Goal: Task Accomplishment & Management: Complete application form

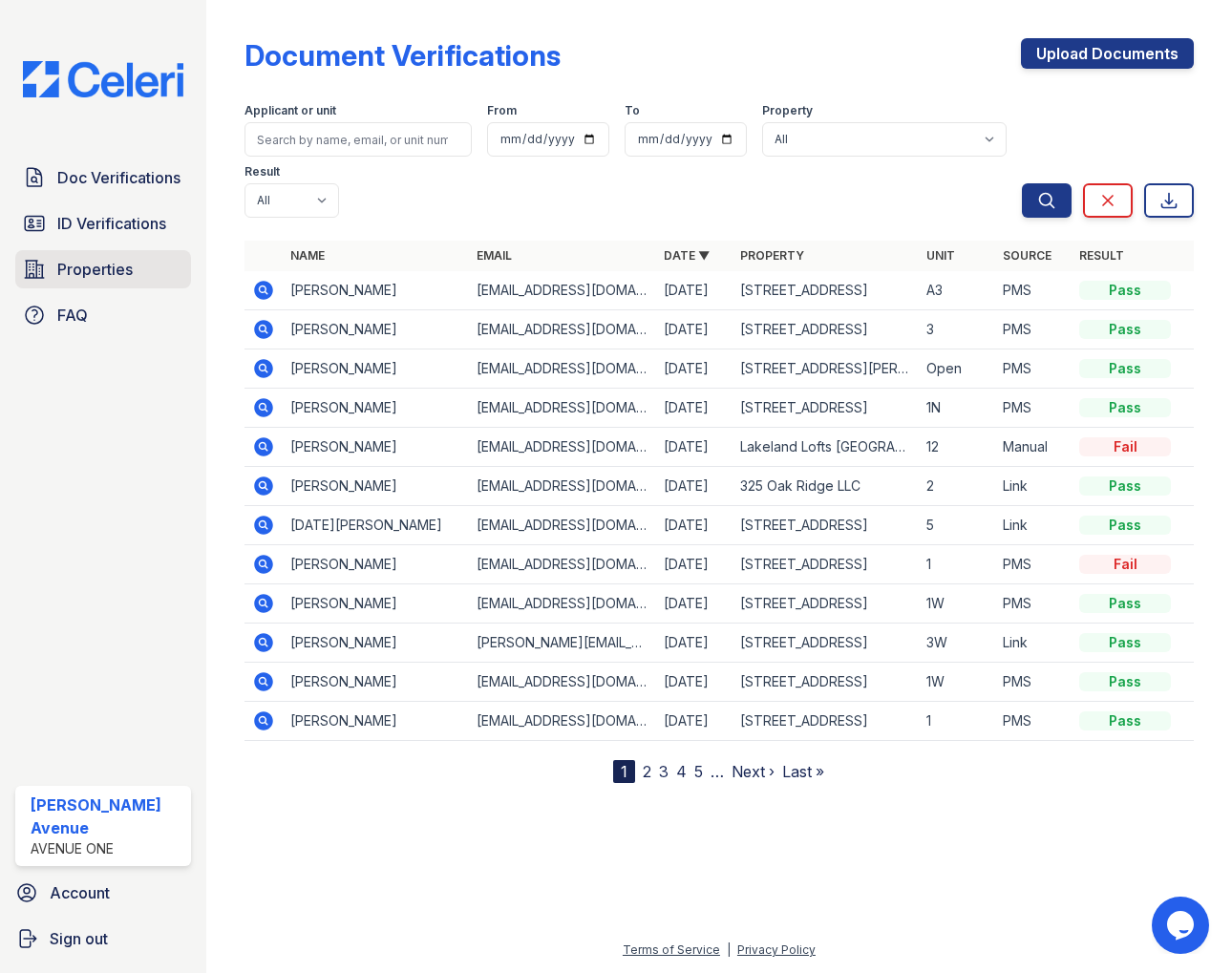
click at [117, 266] on span "Properties" at bounding box center [94, 269] width 75 height 23
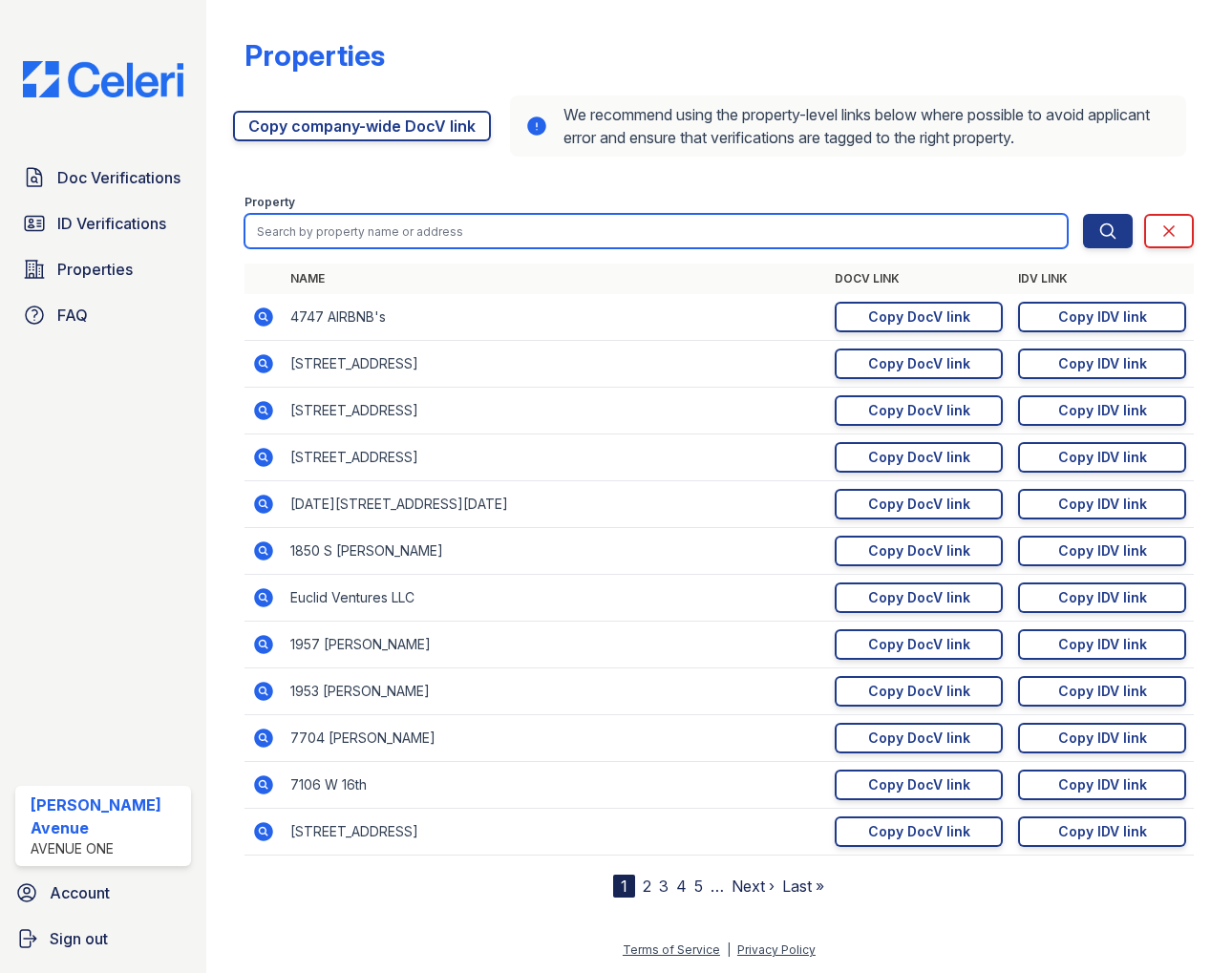
click at [340, 234] on input "search" at bounding box center [656, 231] width 823 height 35
type input "avenue"
click at [1083, 214] on button "Search" at bounding box center [1108, 231] width 50 height 35
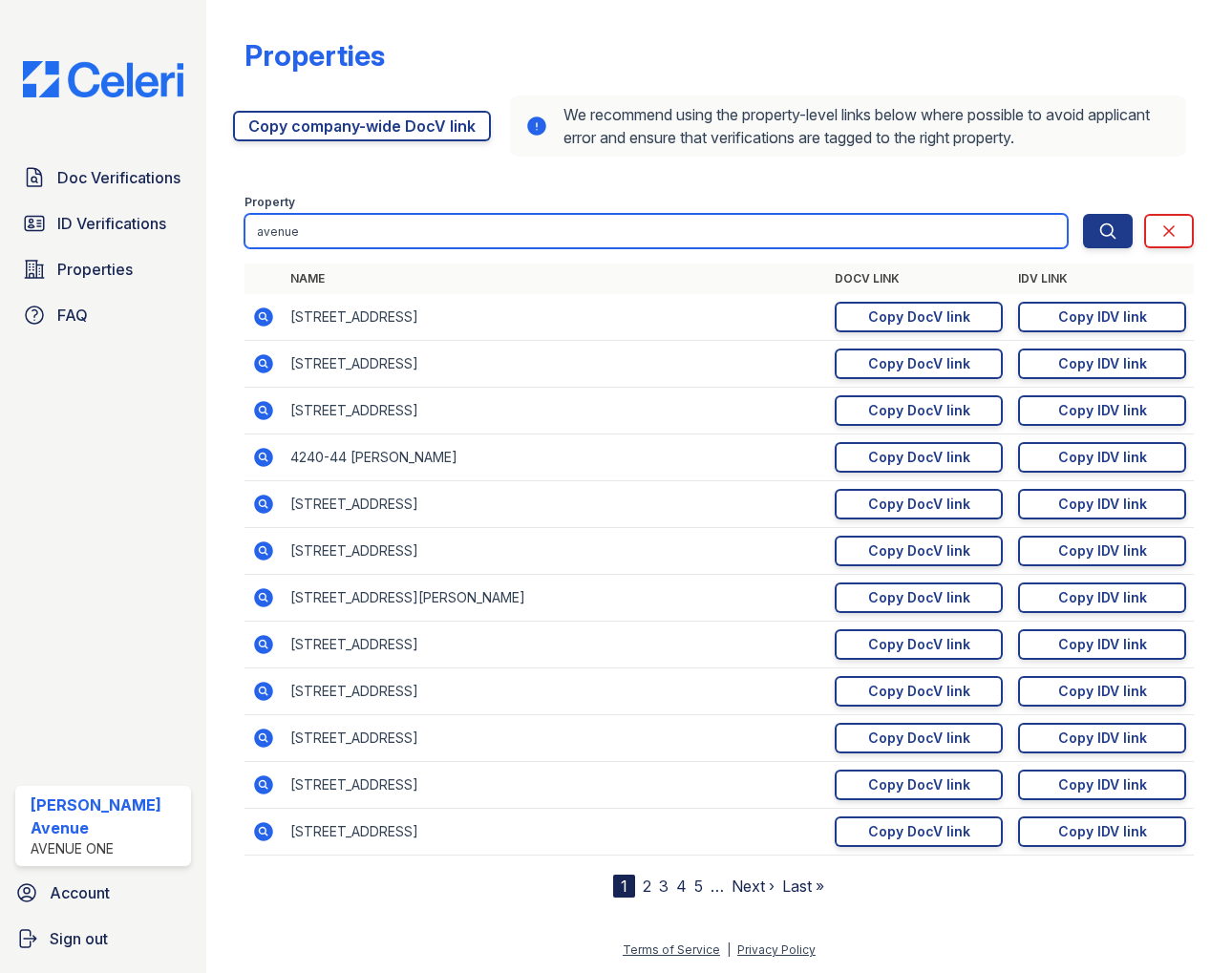
click at [335, 228] on input "avenue" at bounding box center [656, 231] width 823 height 35
type input "avenue one"
click at [1083, 214] on button "Search" at bounding box center [1108, 231] width 50 height 35
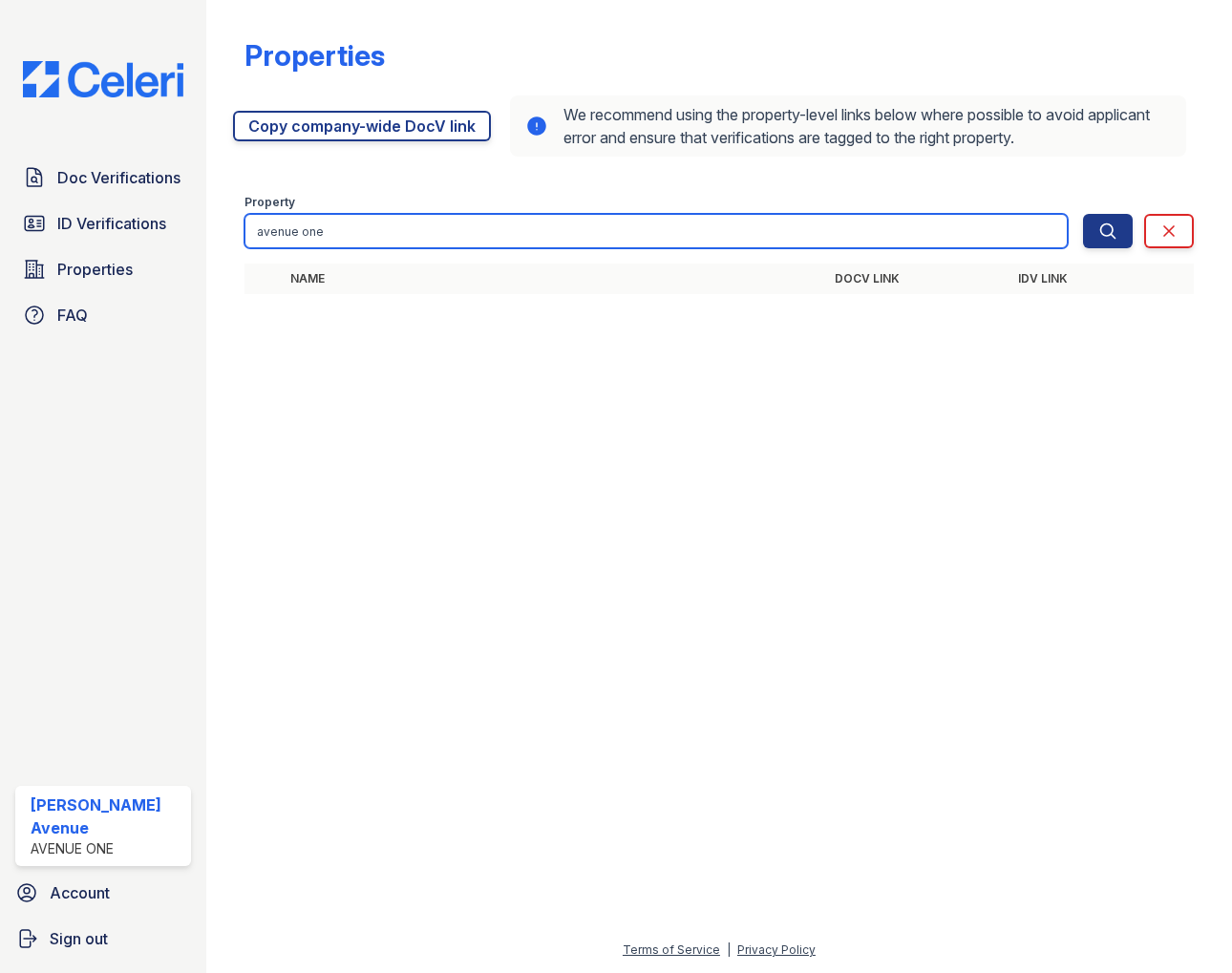
click at [341, 238] on input "avenue one" at bounding box center [656, 231] width 823 height 35
drag, startPoint x: 270, startPoint y: 230, endPoint x: 244, endPoint y: 231, distance: 26.0
click at [245, 231] on input "avenue one" at bounding box center [656, 231] width 823 height 35
type input "avenue one"
click at [1083, 214] on button "Search" at bounding box center [1108, 231] width 50 height 35
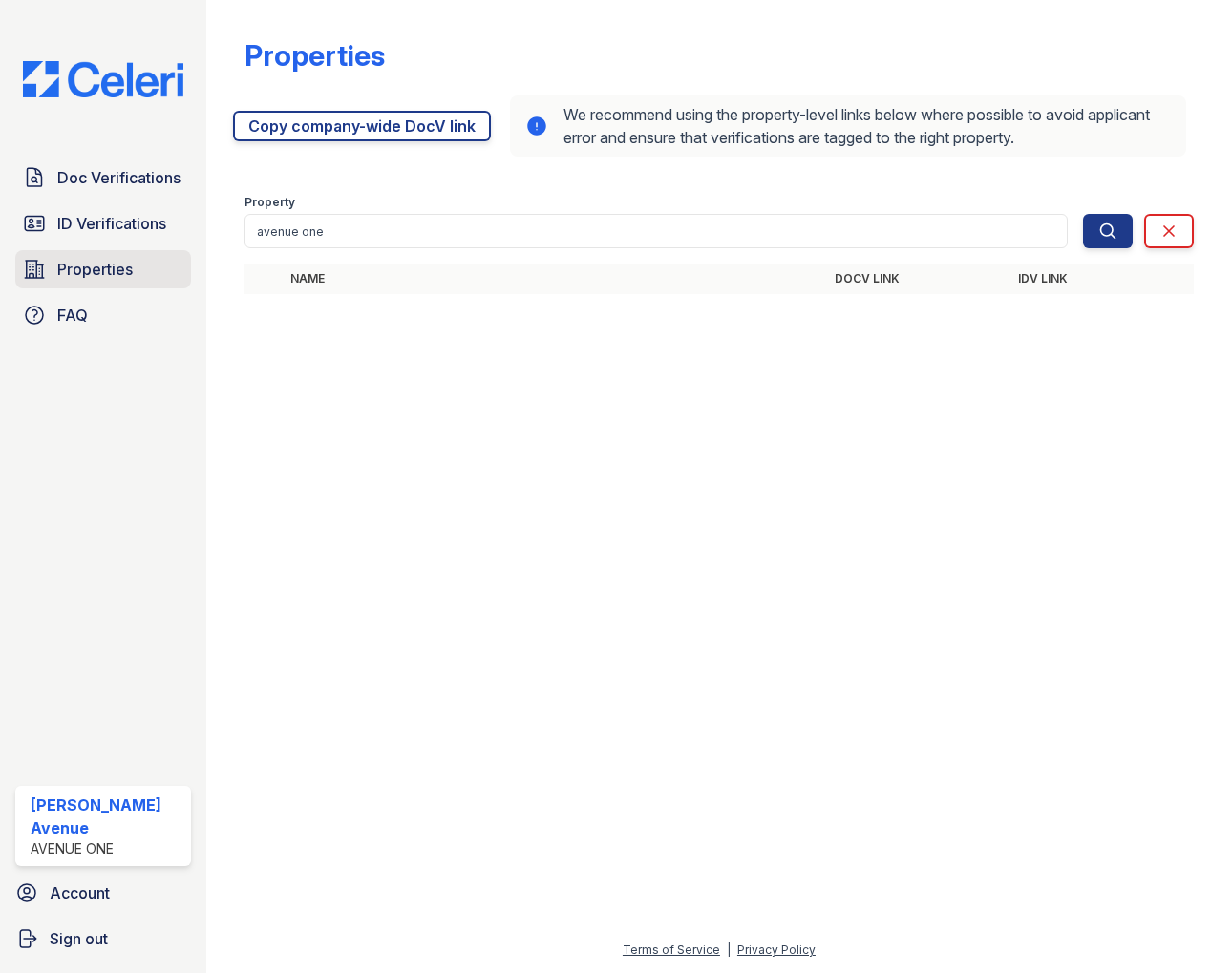
click at [150, 281] on link "Properties" at bounding box center [103, 270] width 175 height 39
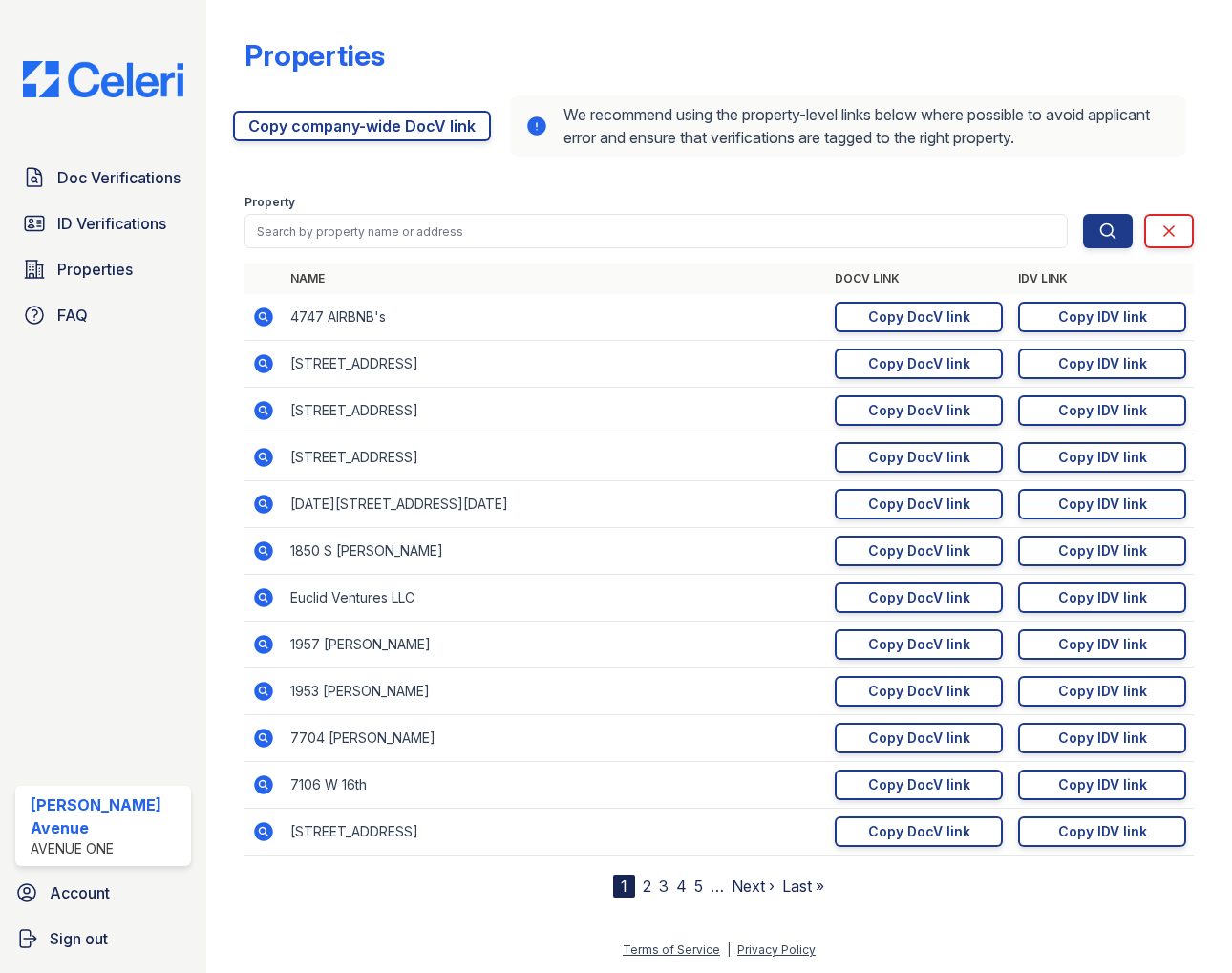
click at [795, 883] on link "Last »" at bounding box center [803, 886] width 42 height 19
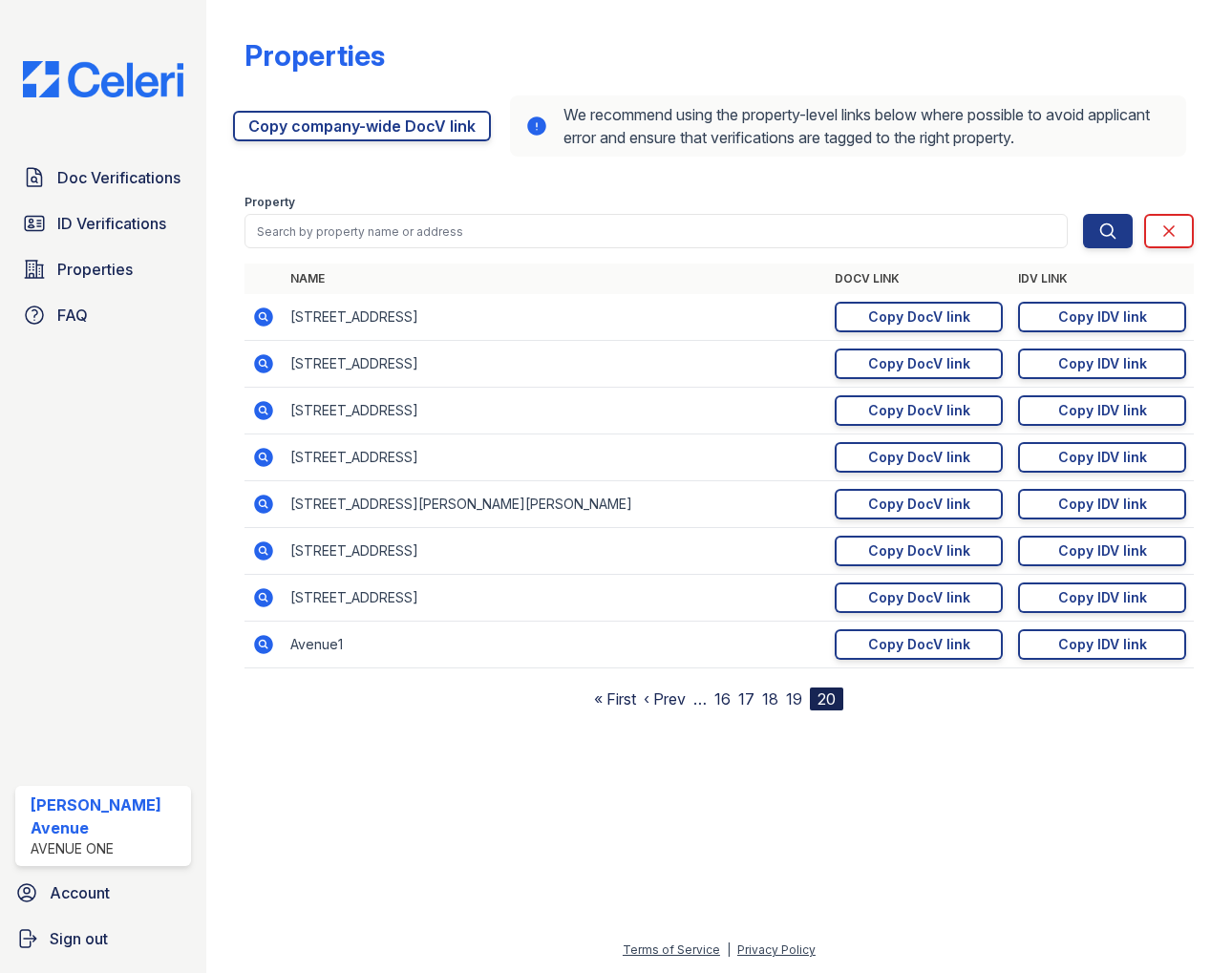
click at [314, 642] on td "Avenue1" at bounding box center [554, 645] width 545 height 47
click at [268, 648] on icon at bounding box center [263, 645] width 19 height 19
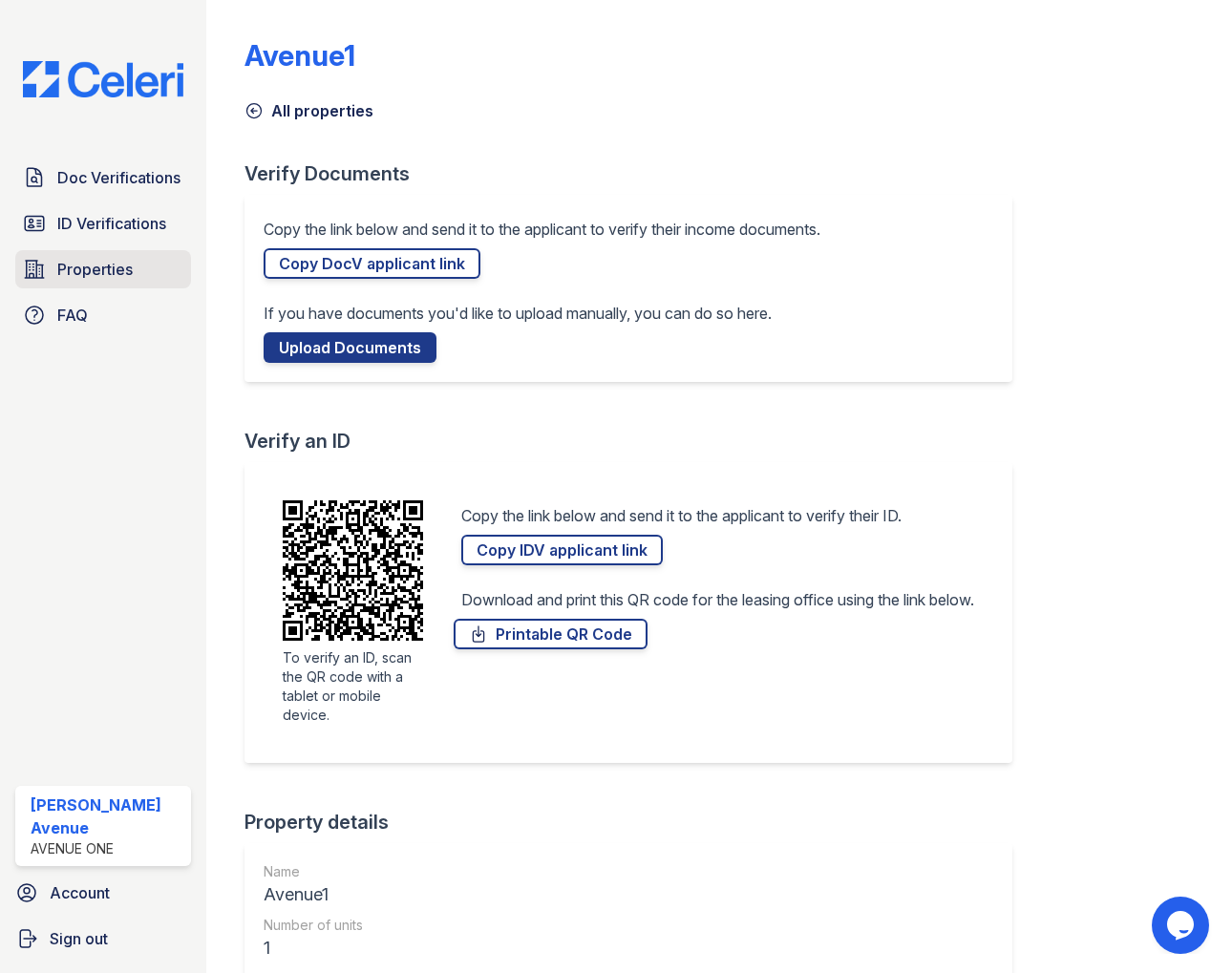
click at [113, 274] on span "Properties" at bounding box center [94, 269] width 75 height 23
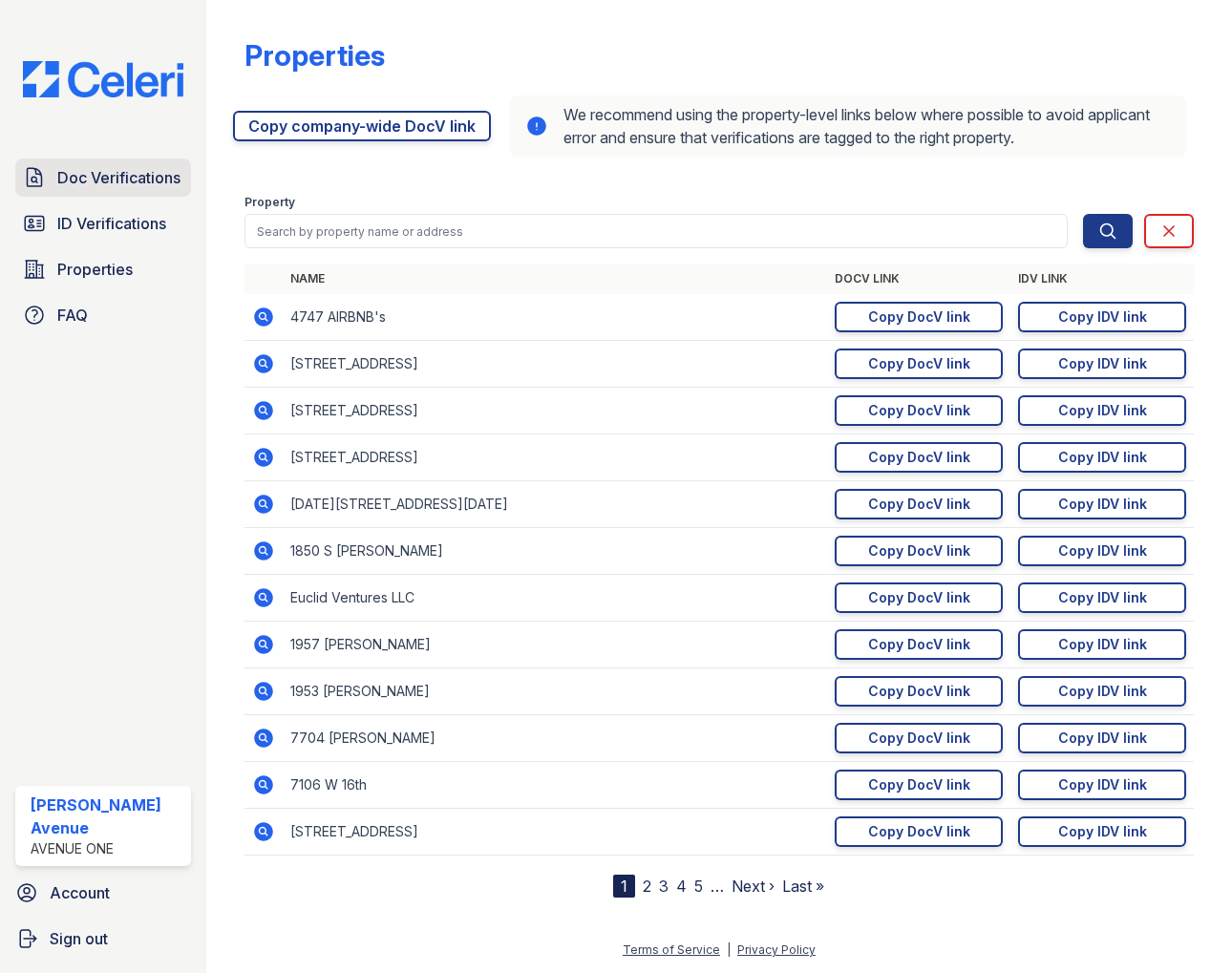
click at [94, 176] on span "Doc Verifications" at bounding box center [119, 177] width 123 height 23
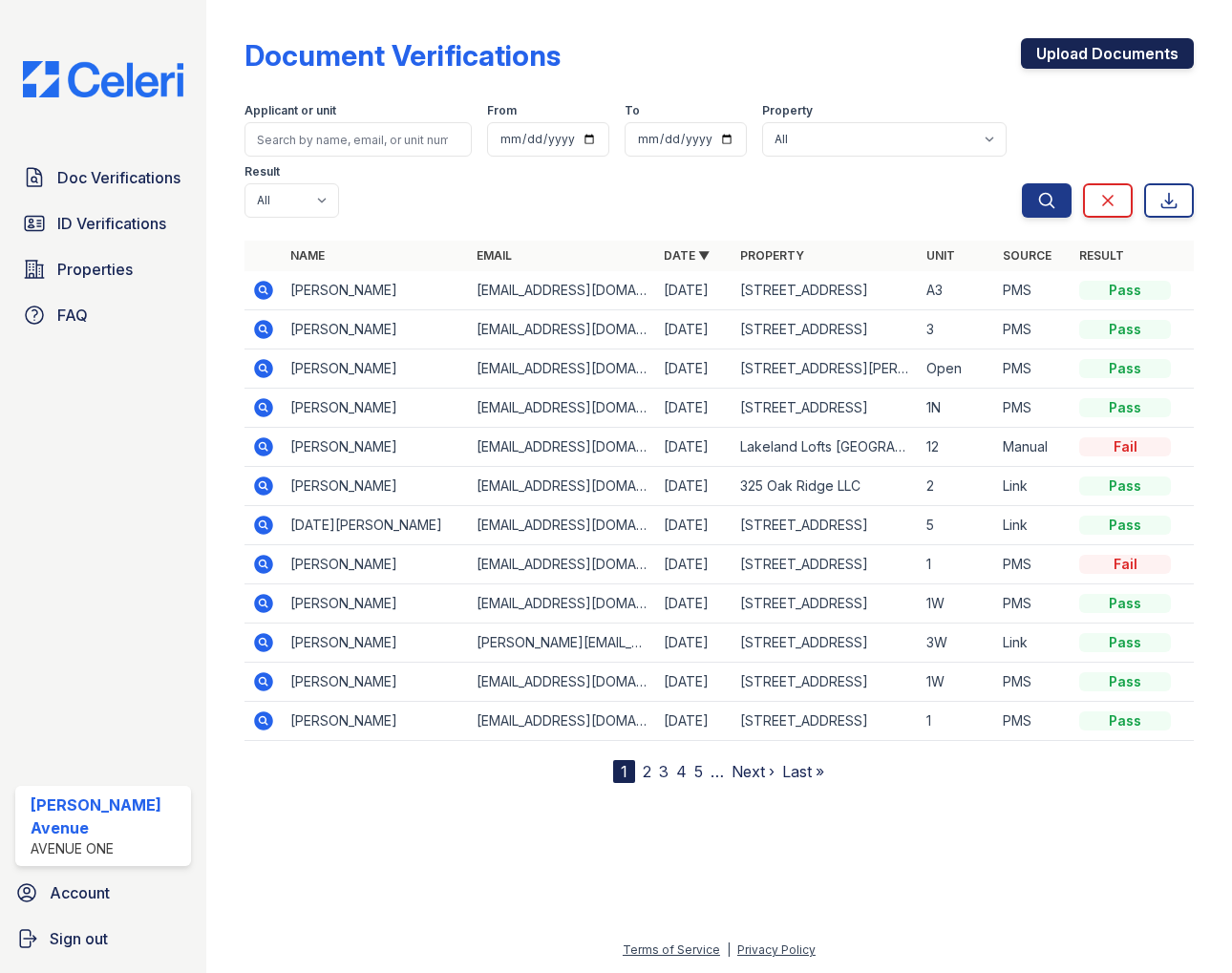
click at [1073, 52] on link "Upload Documents" at bounding box center [1107, 54] width 173 height 31
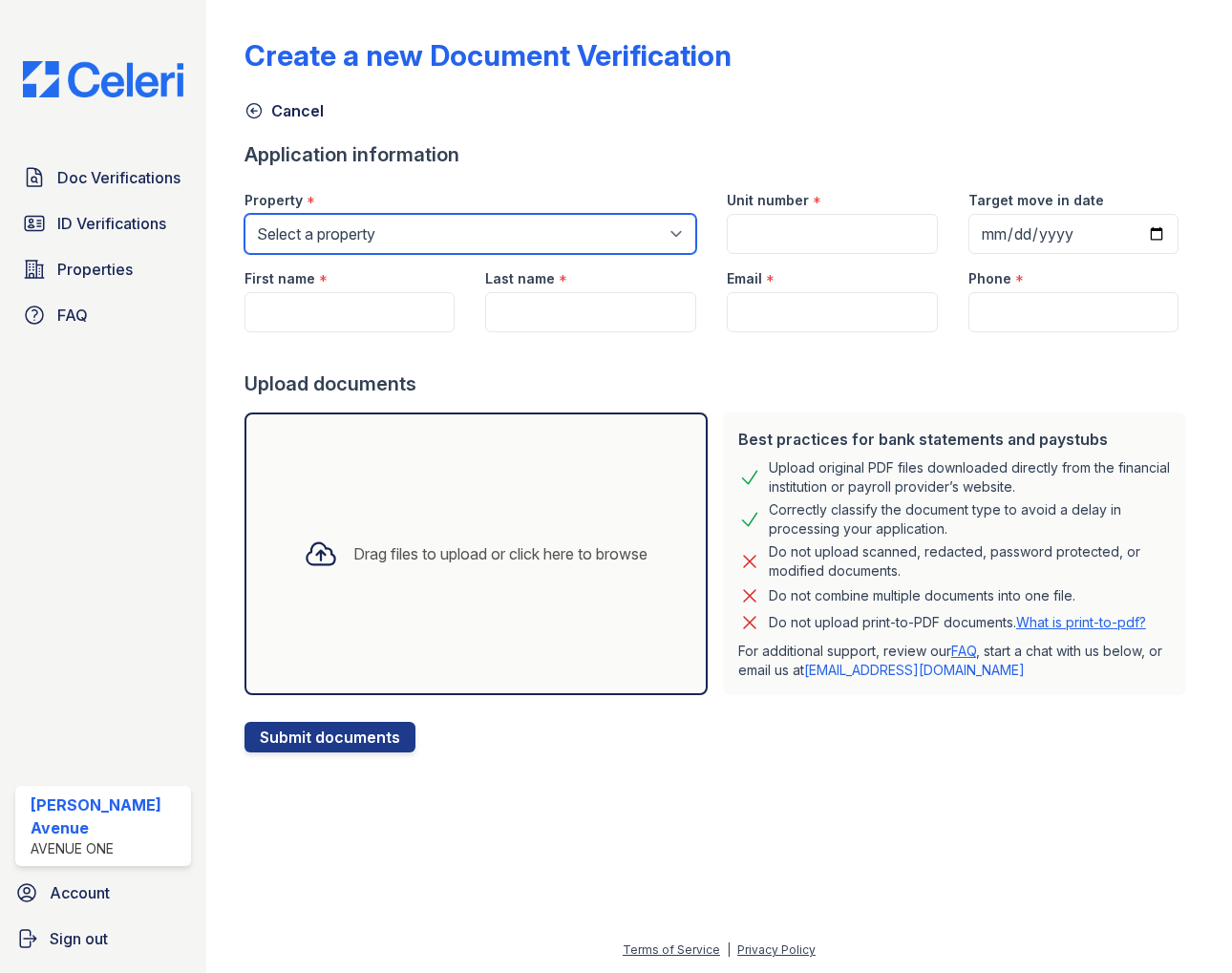
click at [469, 239] on select "Select a property 1002 North 24th Avenue 1005 Bellwood Avenue 1013 Bellwood Ave…" at bounding box center [470, 234] width 452 height 41
select select "4807"
click at [245, 214] on select "Select a property 1002 North 24th Avenue 1005 Bellwood Avenue 1013 Bellwood Ave…" at bounding box center [470, 234] width 452 height 41
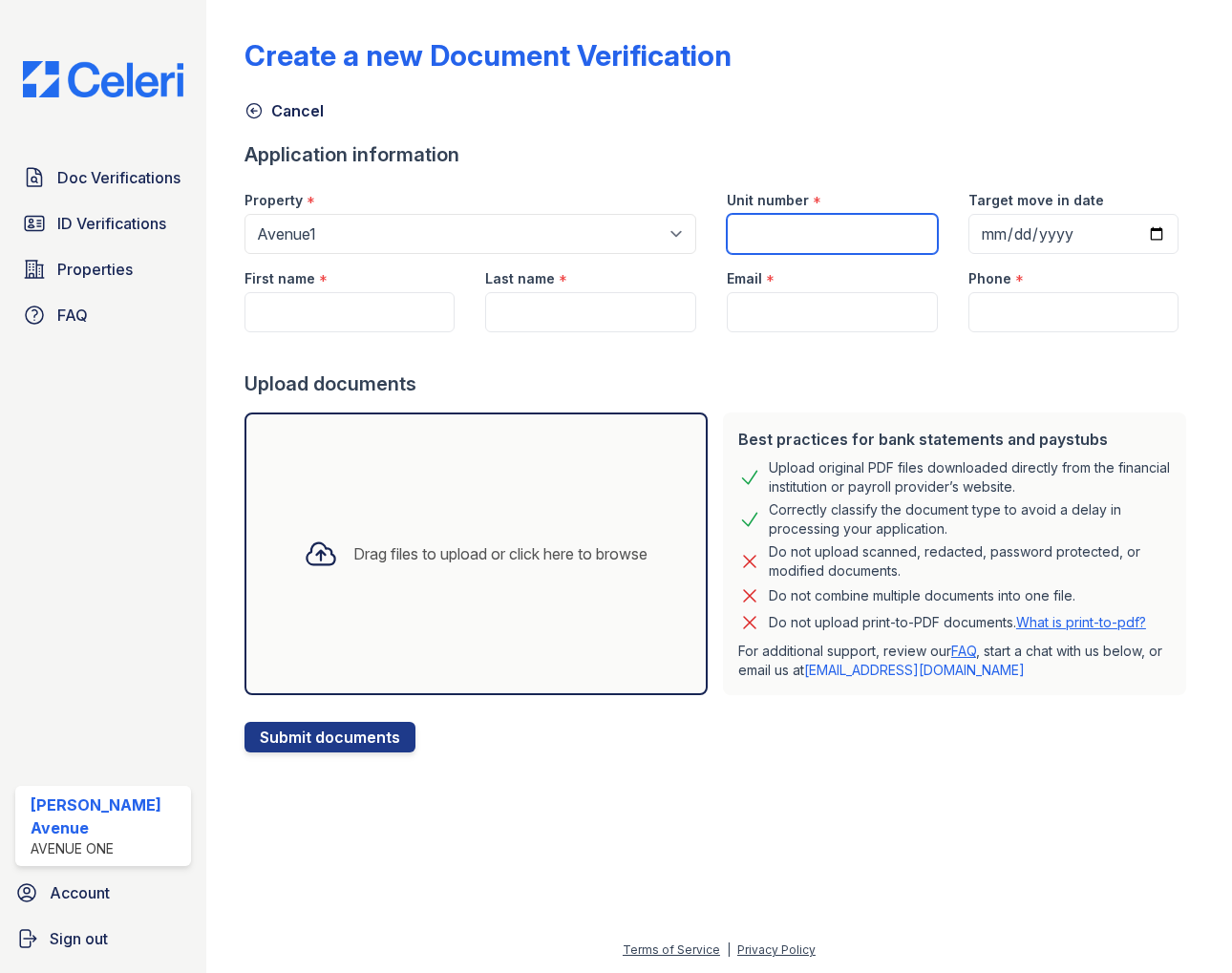
click at [821, 244] on input "Unit number" at bounding box center [832, 234] width 211 height 41
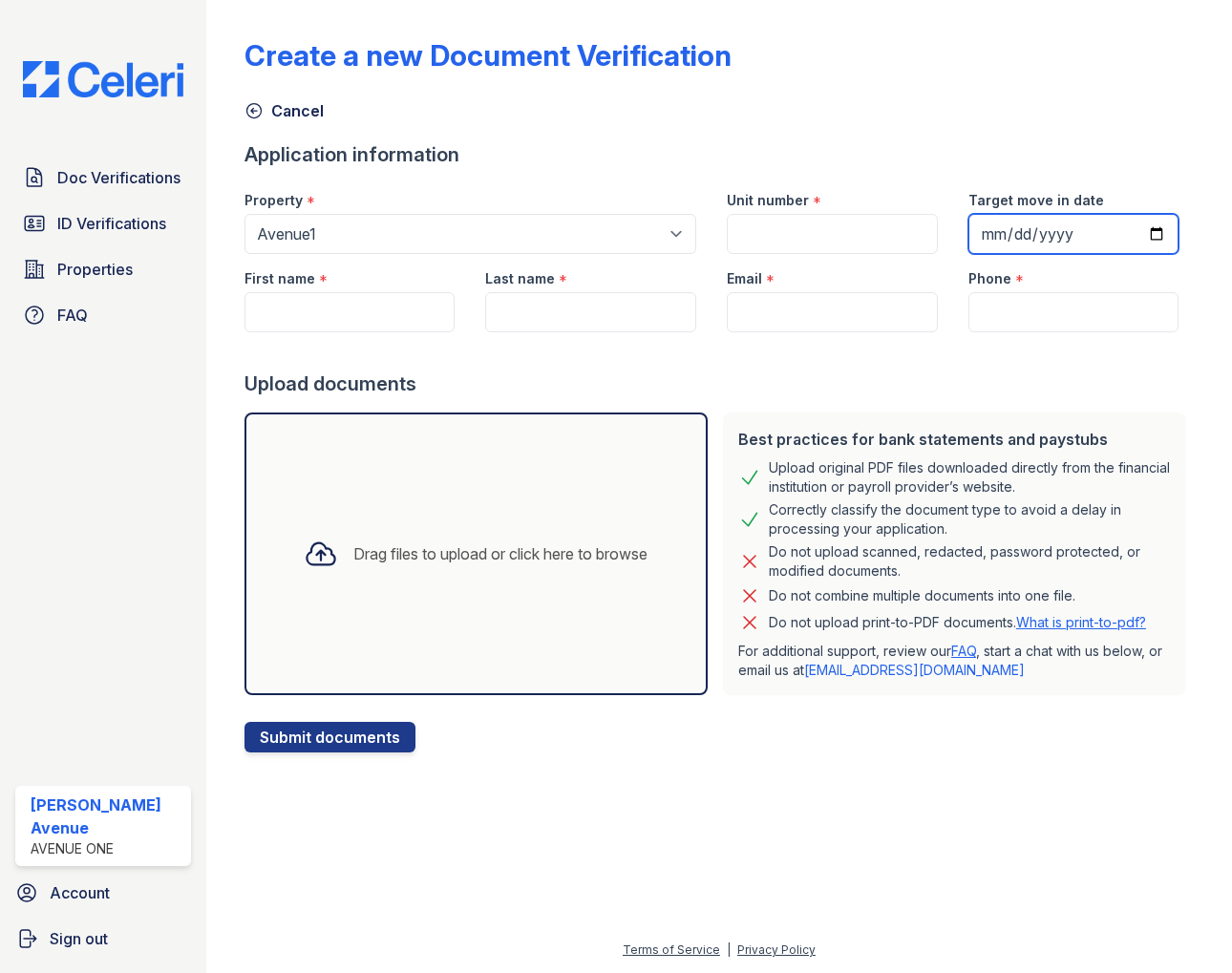
click at [1011, 236] on input "Target move in date" at bounding box center [1073, 234] width 211 height 41
click at [1106, 240] on input "Target move in date" at bounding box center [1073, 234] width 211 height 41
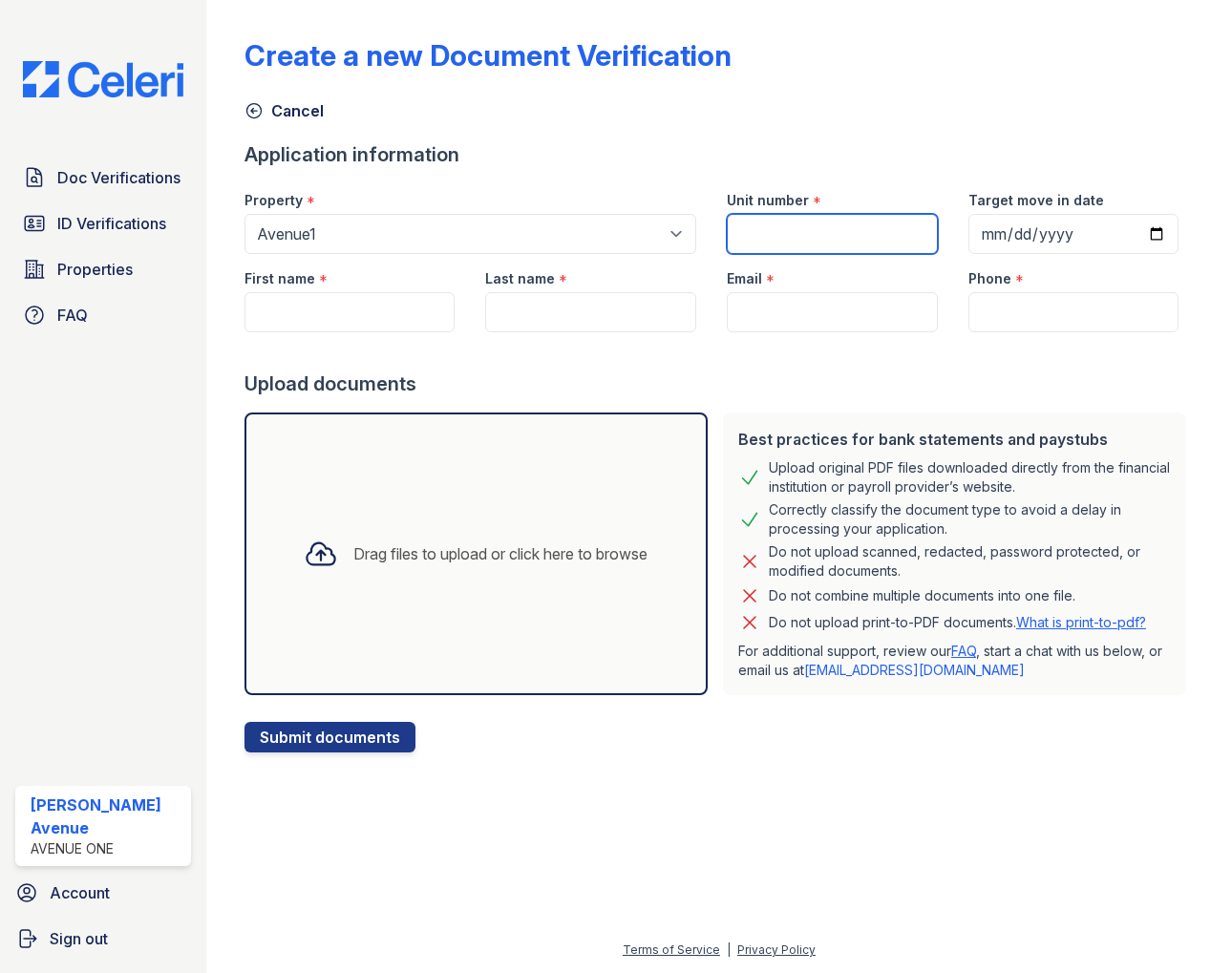
click at [916, 232] on input "Unit number" at bounding box center [832, 234] width 211 height 41
type input "1"
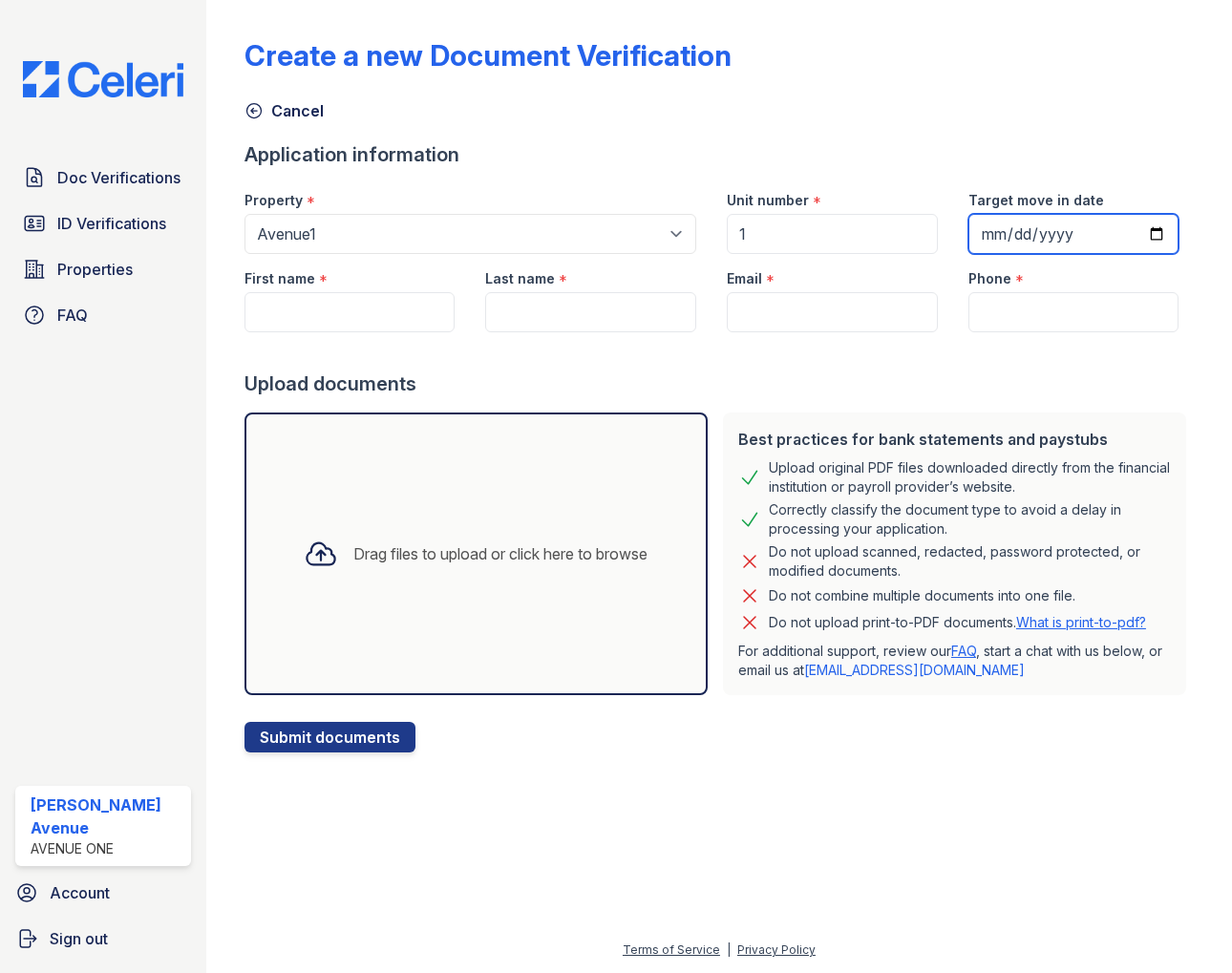
click at [1038, 240] on input "Target move in date" at bounding box center [1073, 234] width 211 height 41
click at [1061, 244] on input "Target move in date" at bounding box center [1073, 234] width 211 height 41
click at [1158, 230] on input "Target move in date" at bounding box center [1073, 234] width 211 height 41
type input "2025-08-29"
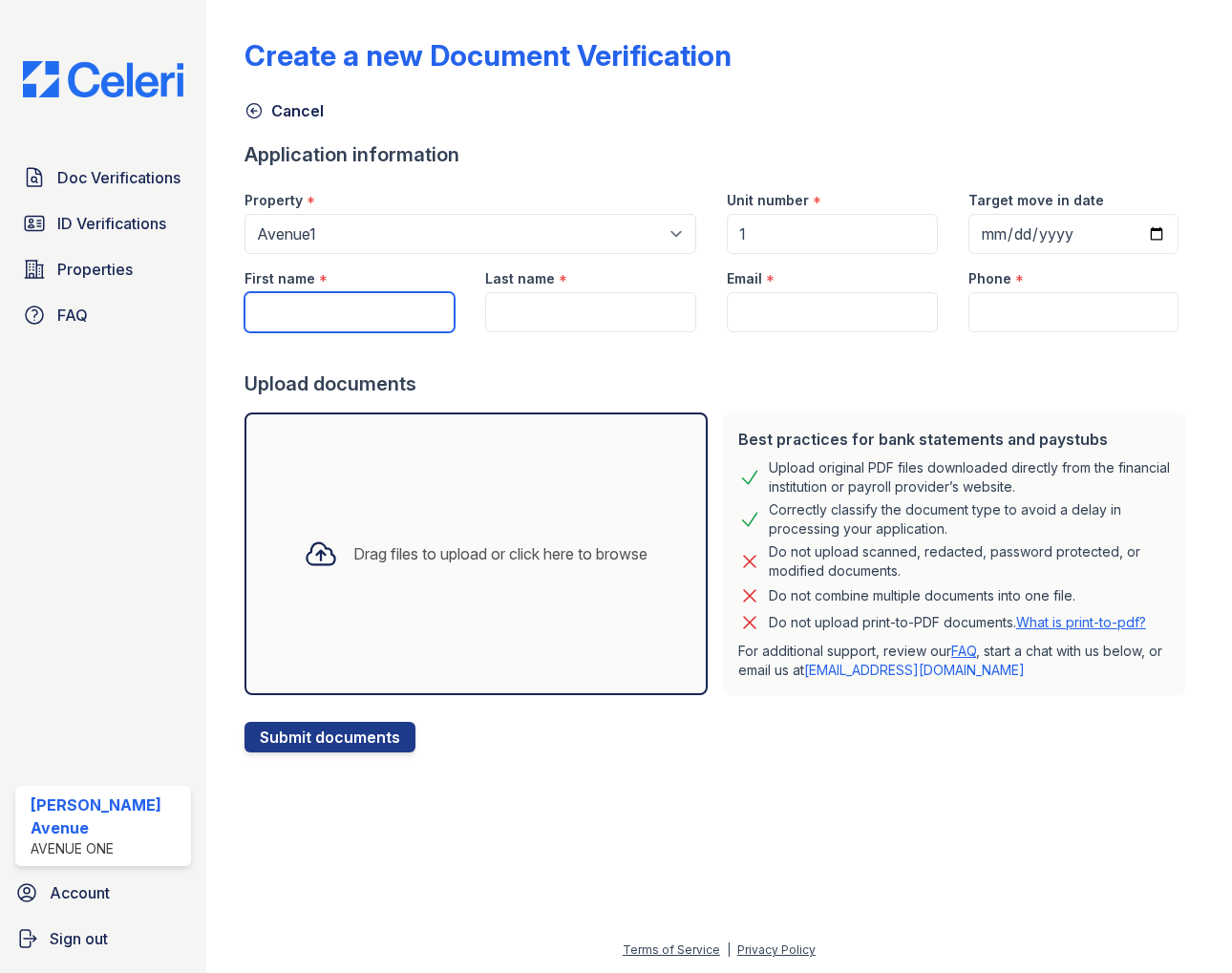
click at [378, 311] on input "First name" at bounding box center [350, 312] width 211 height 41
type input "Maximilian"
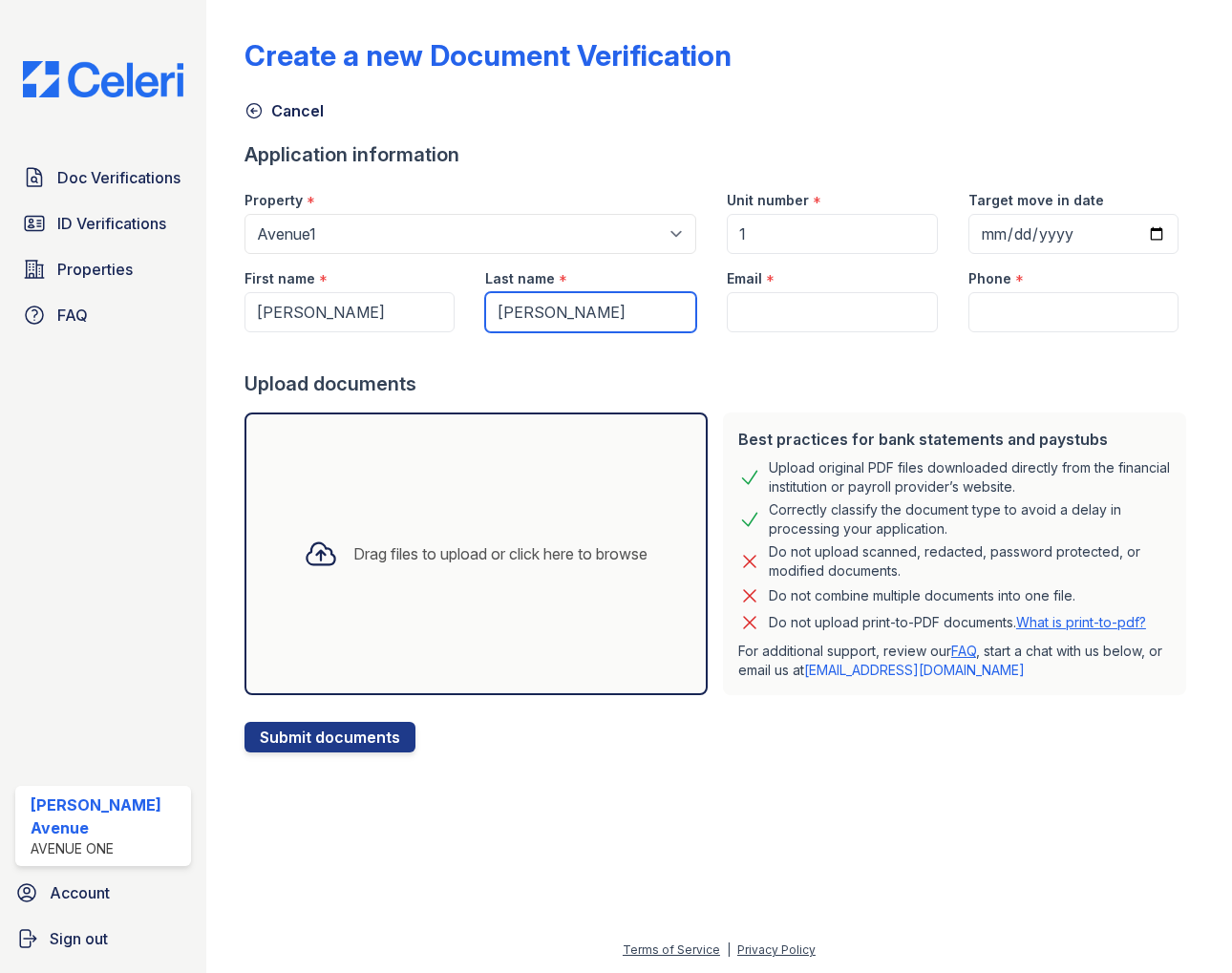
type input "Gasienica"
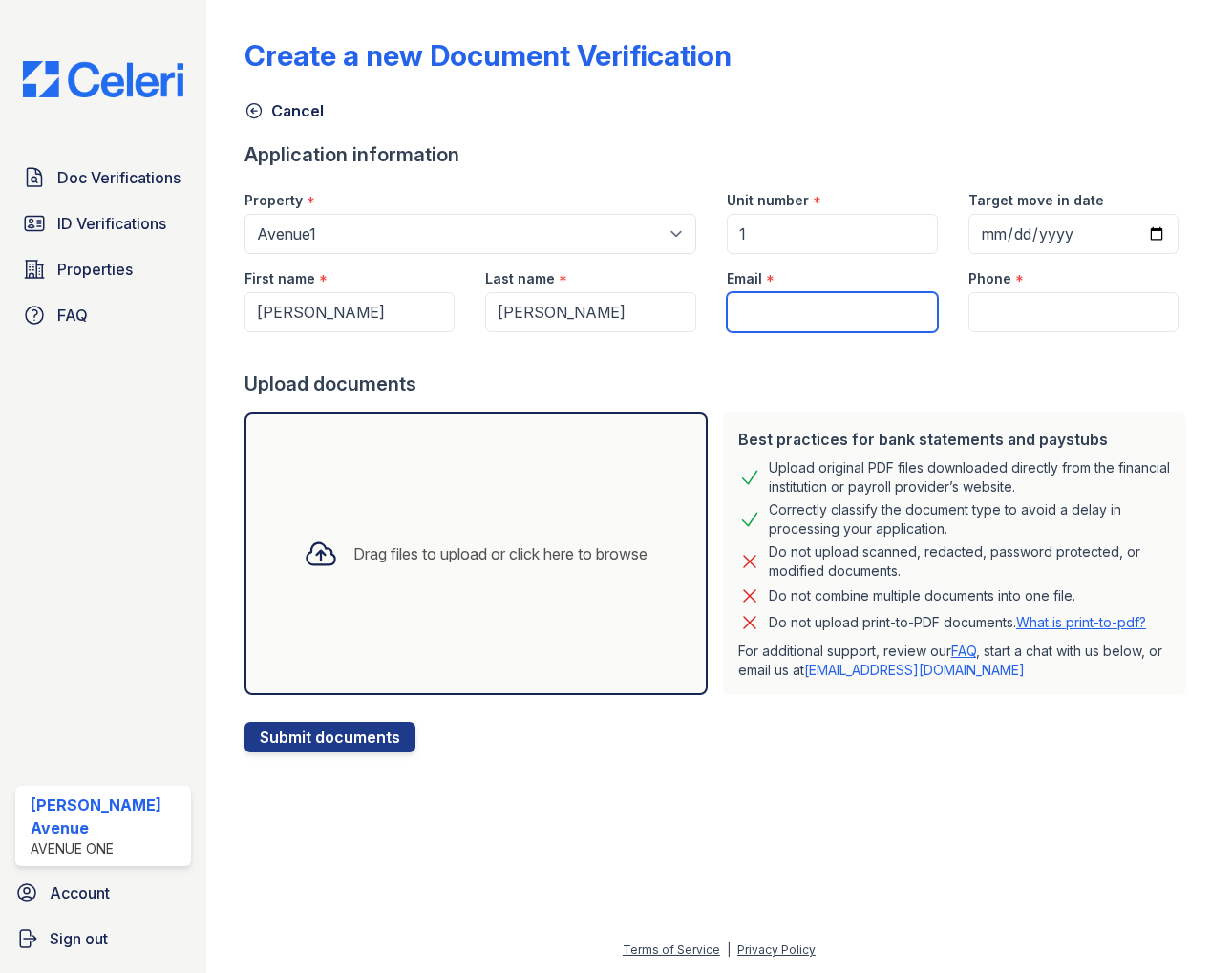
click at [837, 320] on input "Email" at bounding box center [832, 312] width 211 height 41
type input "[EMAIL_ADDRESS][DOMAIN_NAME]"
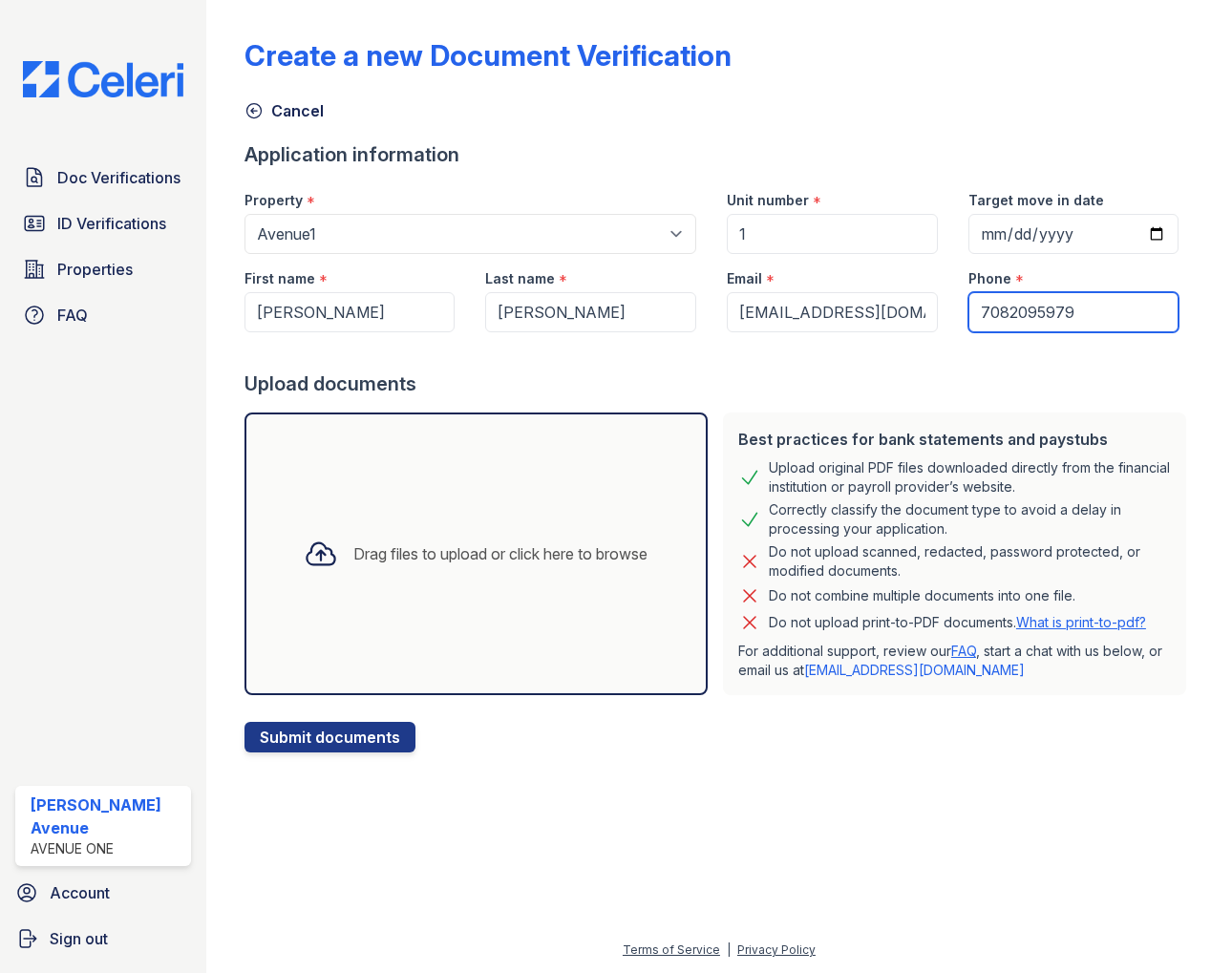
click at [1035, 316] on input "7082095979" at bounding box center [1073, 312] width 211 height 41
type input "7736224663"
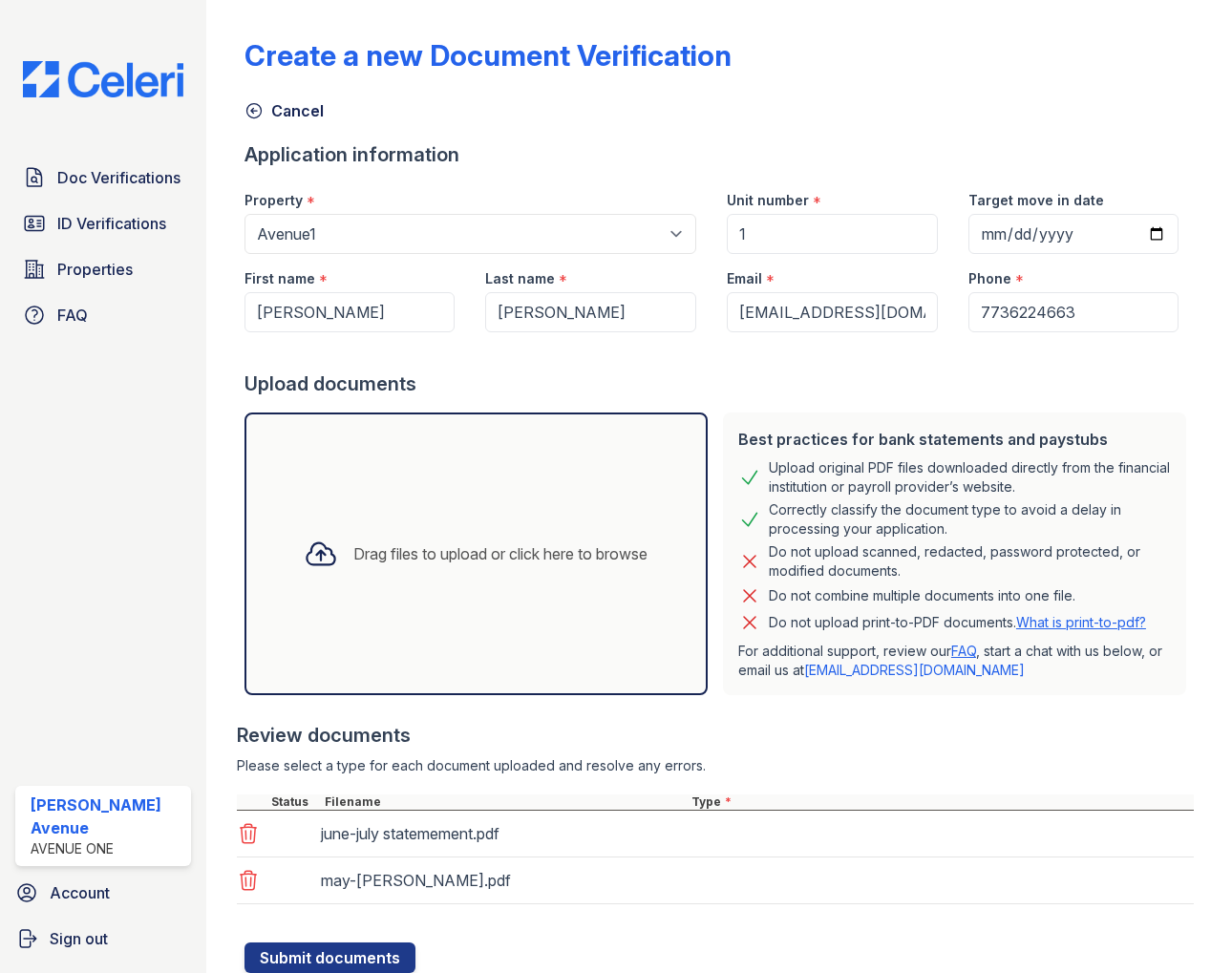
scroll to position [65, 0]
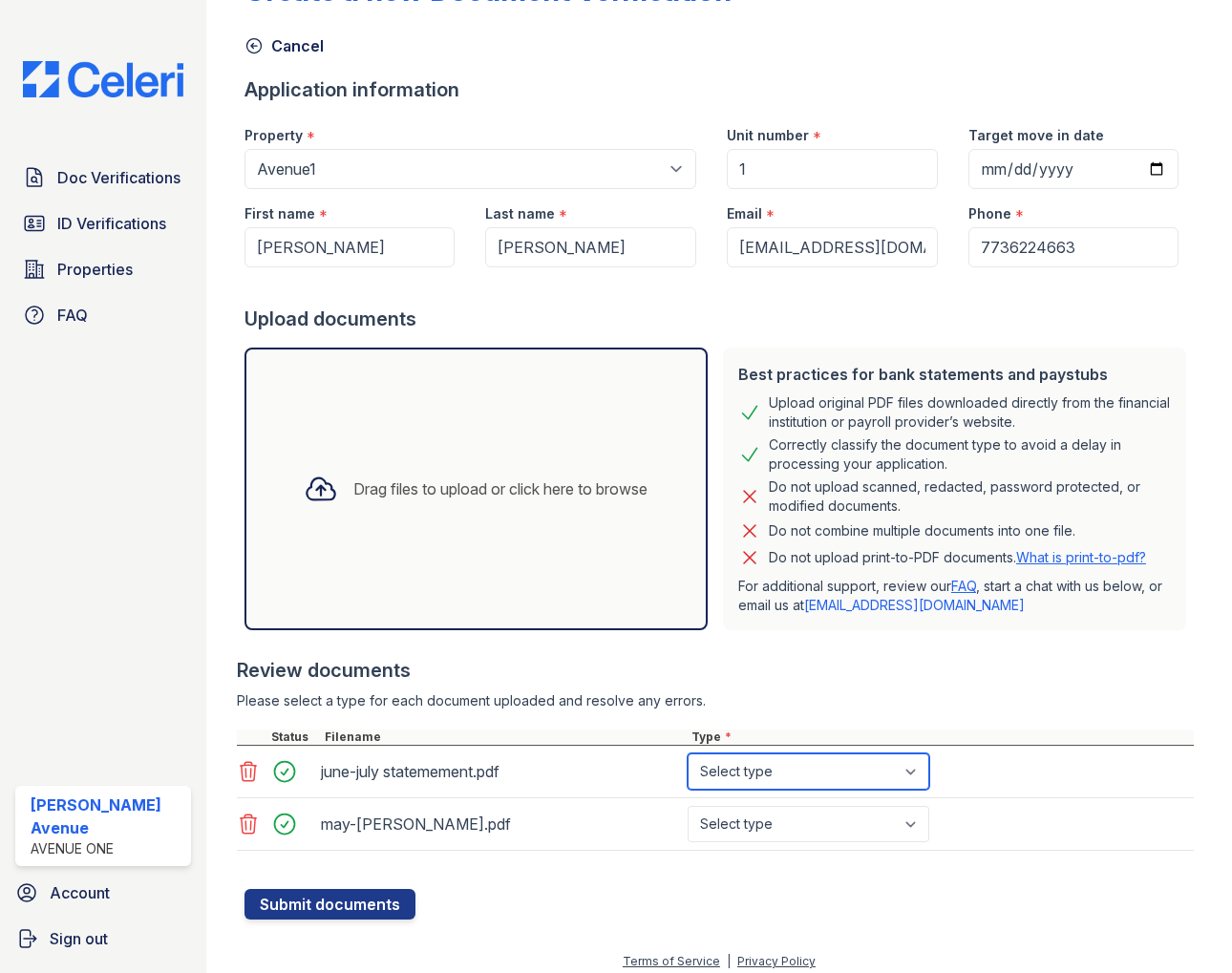
click at [912, 774] on select "Select type Paystub Bank Statement Offer Letter Tax Documents Benefit Award Let…" at bounding box center [808, 772] width 242 height 37
select select "bank_statement"
click at [687, 754] on select "Select type Paystub Bank Statement Offer Letter Tax Documents Benefit Award Let…" at bounding box center [808, 772] width 242 height 37
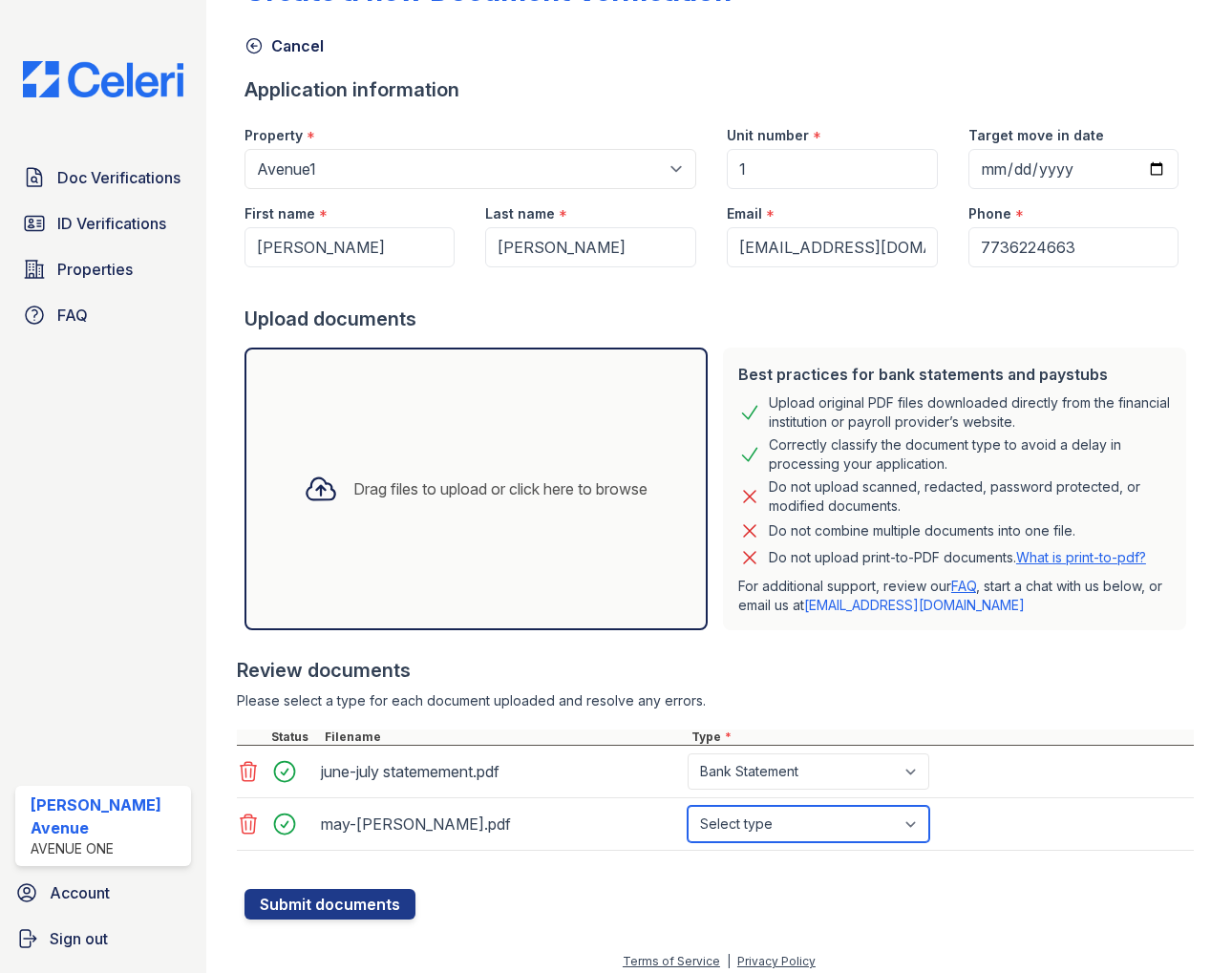
click at [898, 822] on select "Select type Paystub Bank Statement Offer Letter Tax Documents Benefit Award Let…" at bounding box center [808, 824] width 242 height 37
select select "bank_statement"
click at [687, 806] on select "Select type Paystub Bank Statement Offer Letter Tax Documents Benefit Award Let…" at bounding box center [808, 824] width 242 height 37
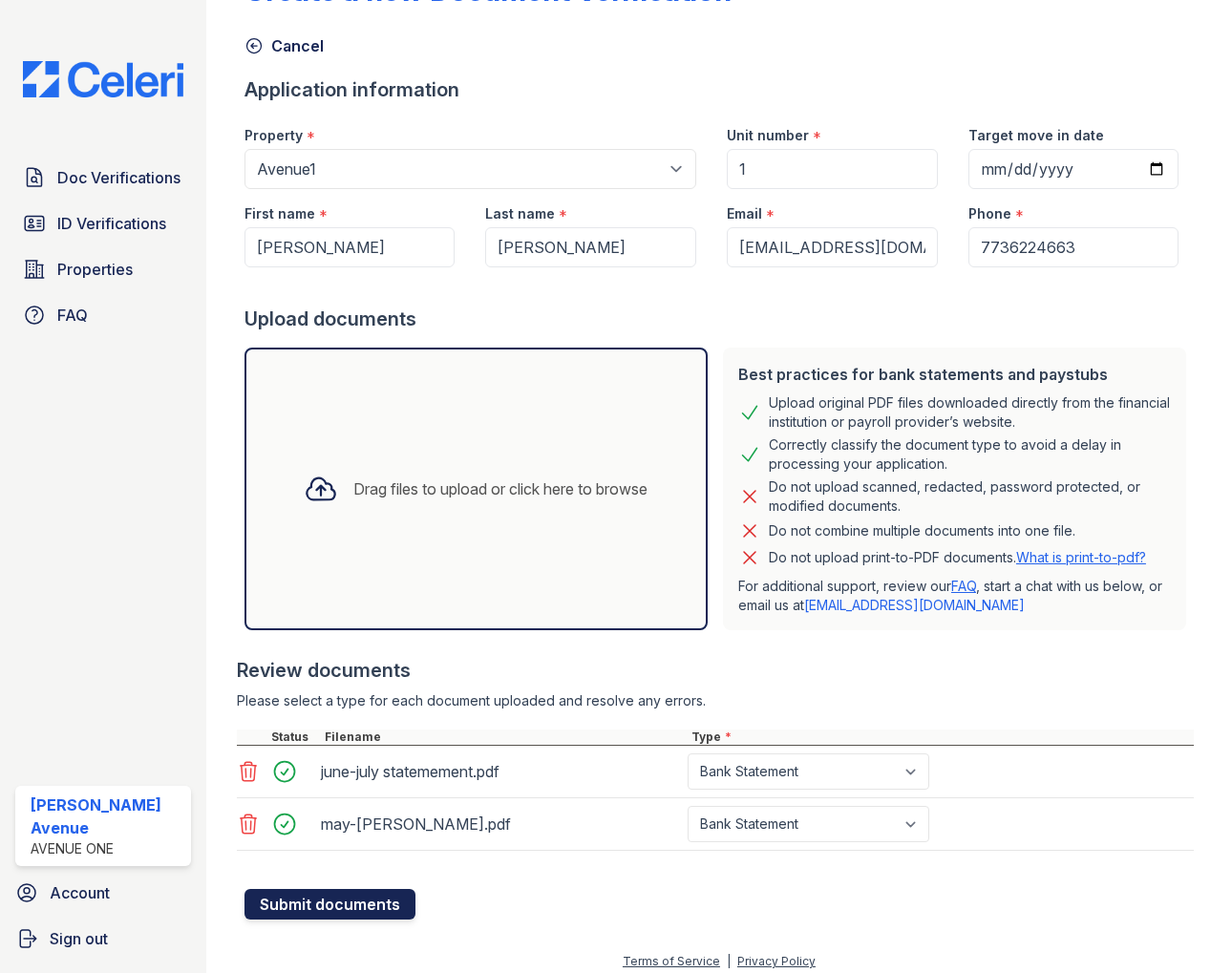
click at [352, 905] on button "Submit documents" at bounding box center [330, 905] width 171 height 31
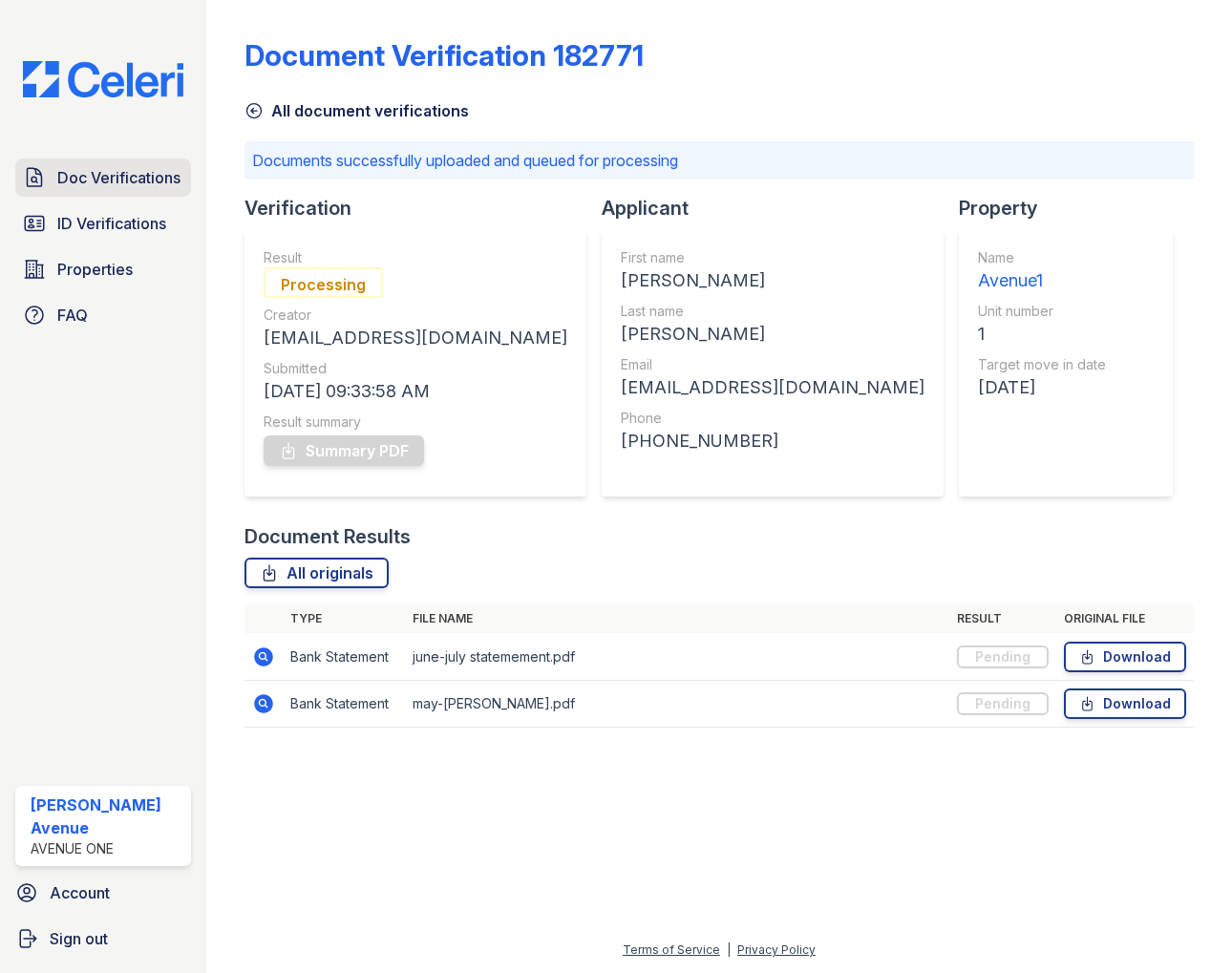
click at [128, 183] on span "Doc Verifications" at bounding box center [119, 177] width 123 height 23
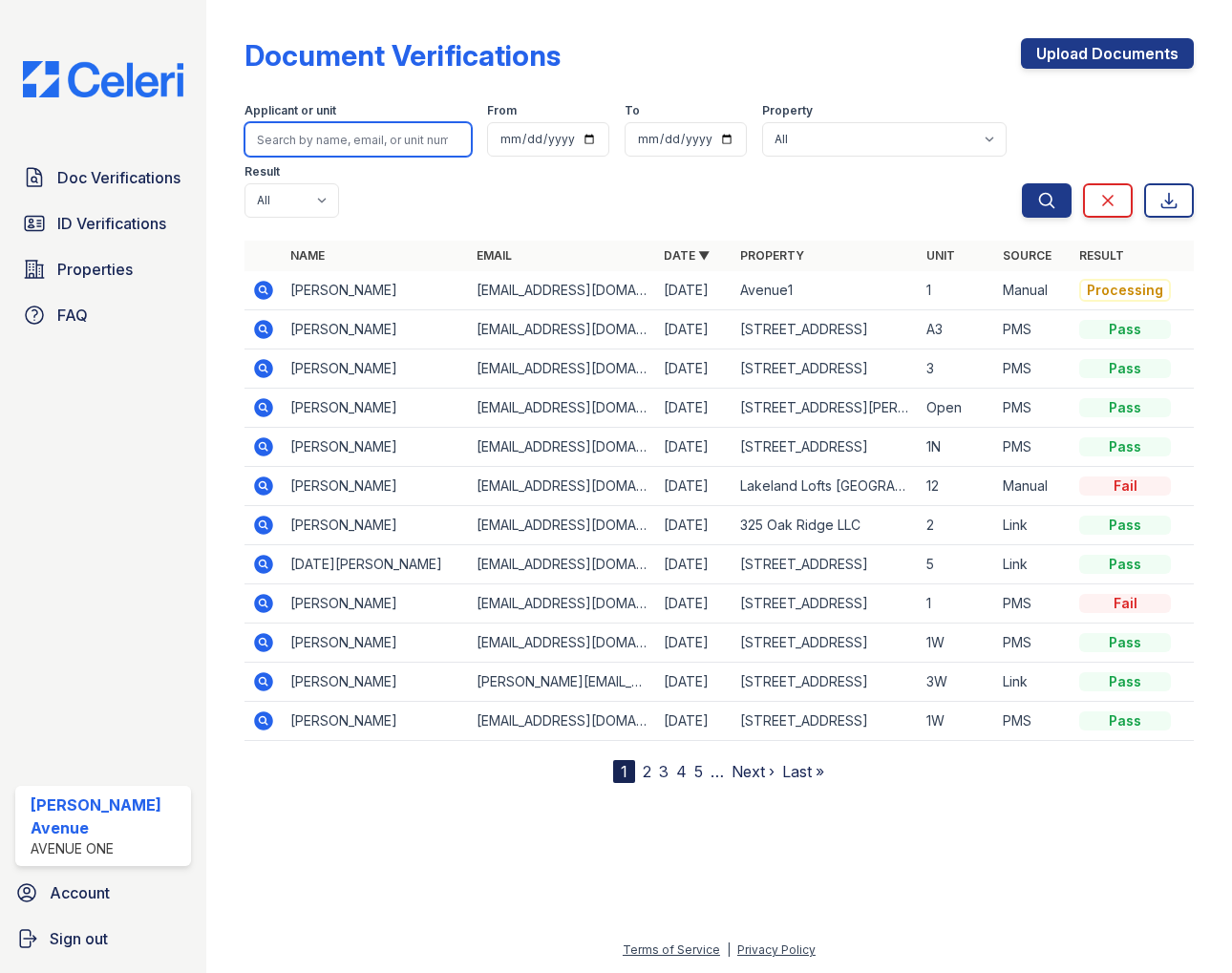
click at [425, 144] on input "search" at bounding box center [359, 140] width 228 height 35
click at [100, 259] on span "Properties" at bounding box center [94, 269] width 75 height 23
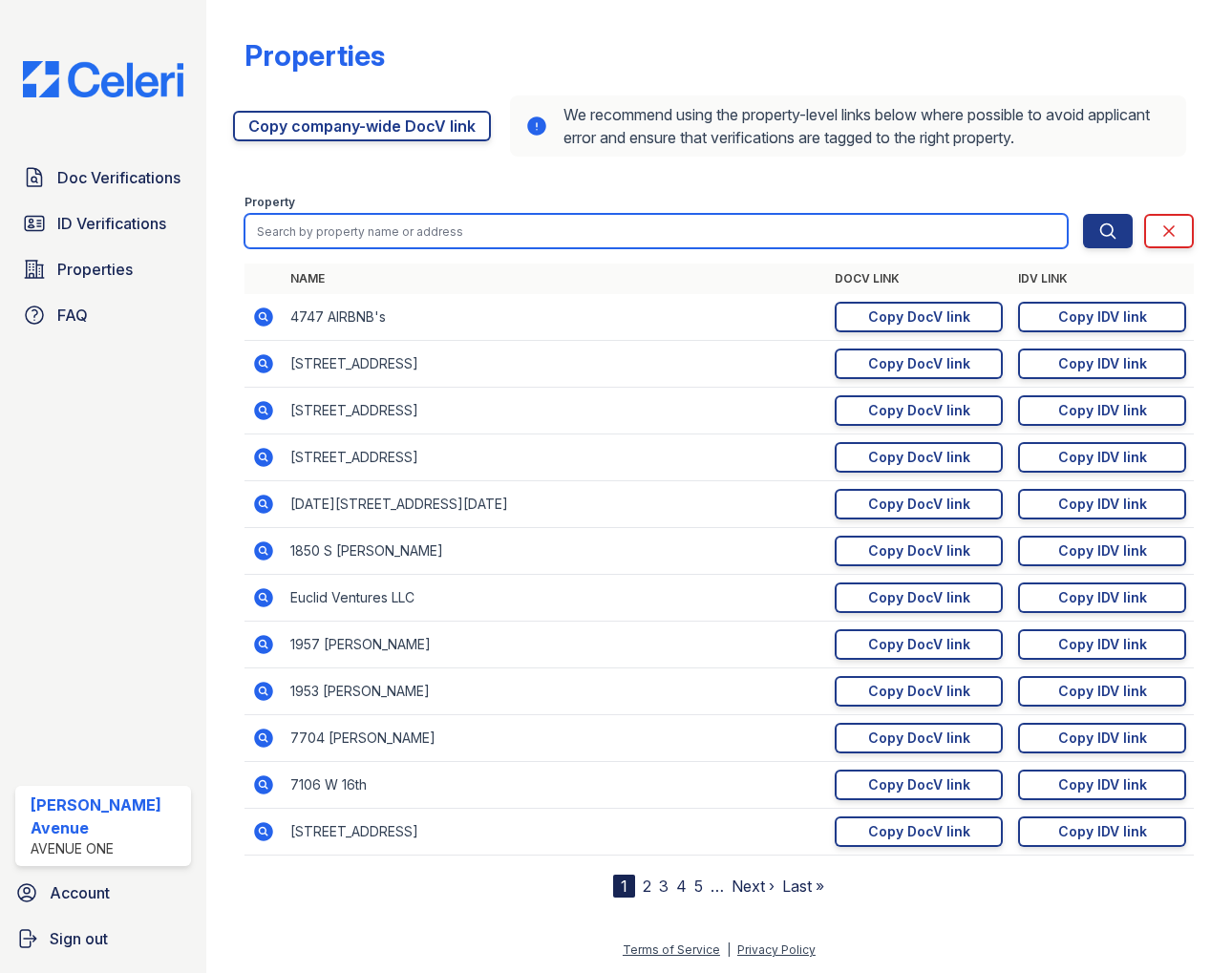
click at [315, 230] on input "search" at bounding box center [656, 231] width 823 height 35
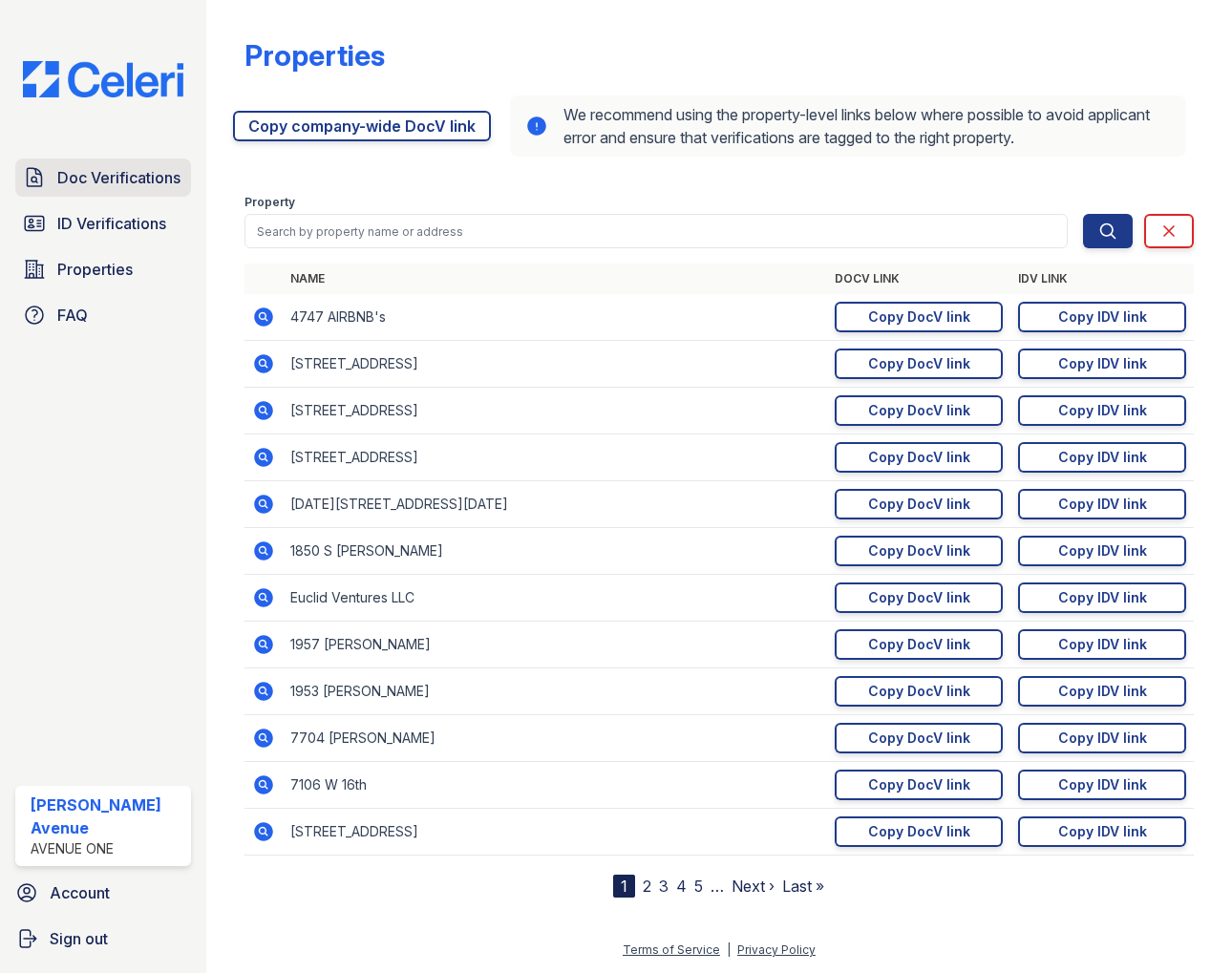
click at [136, 176] on span "Doc Verifications" at bounding box center [119, 177] width 123 height 23
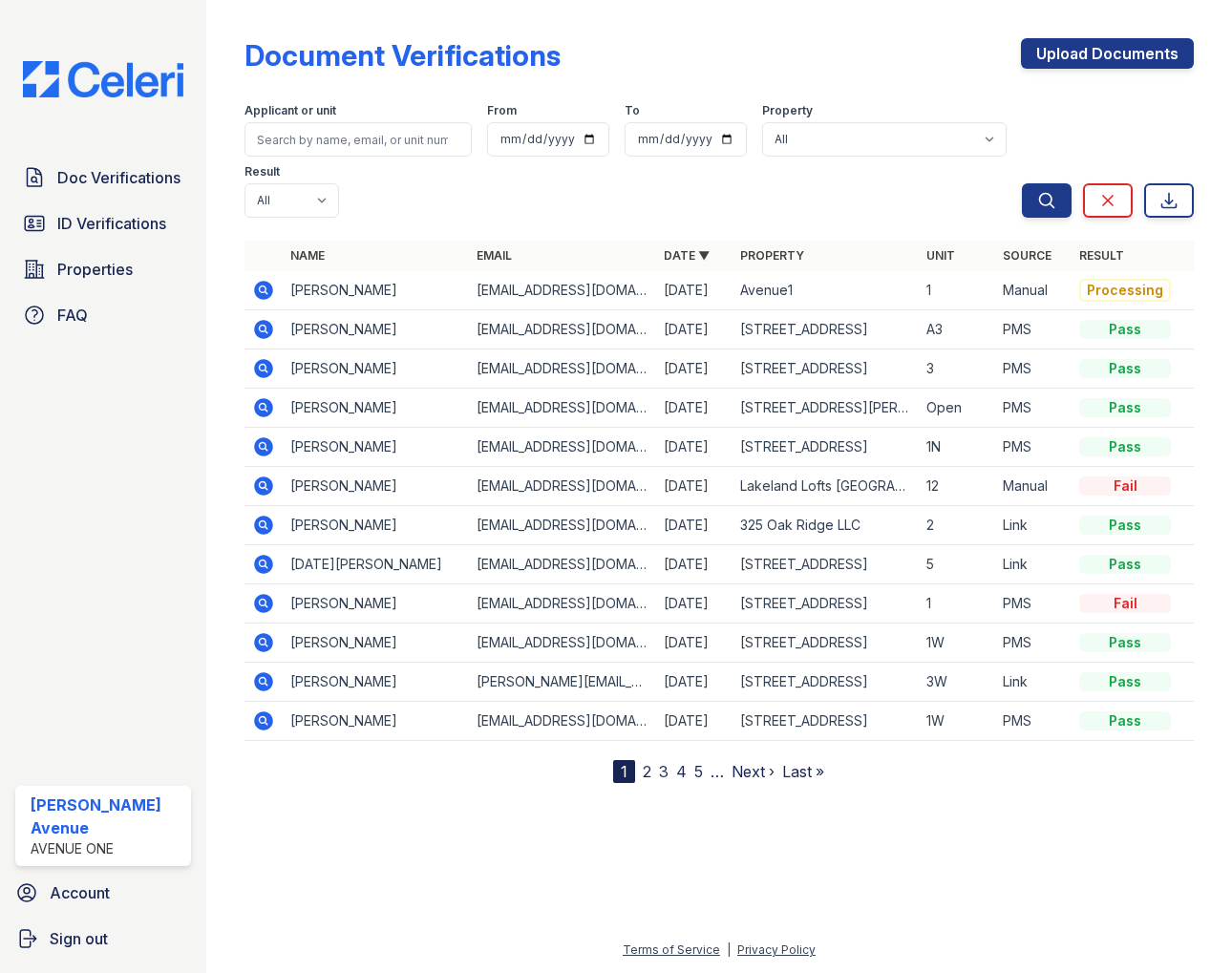
click at [263, 290] on icon at bounding box center [261, 288] width 5 height 5
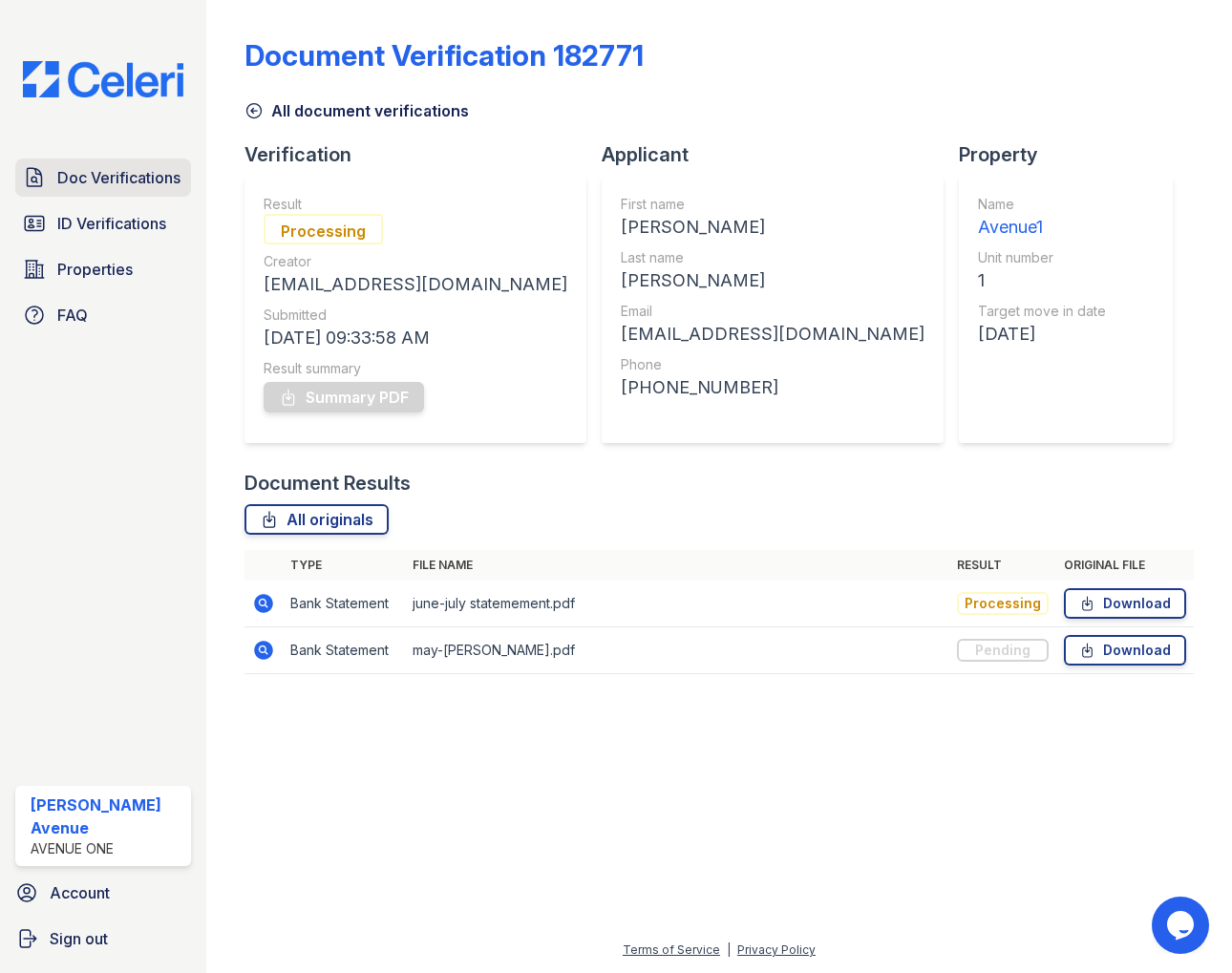
click at [89, 184] on span "Doc Verifications" at bounding box center [119, 177] width 123 height 23
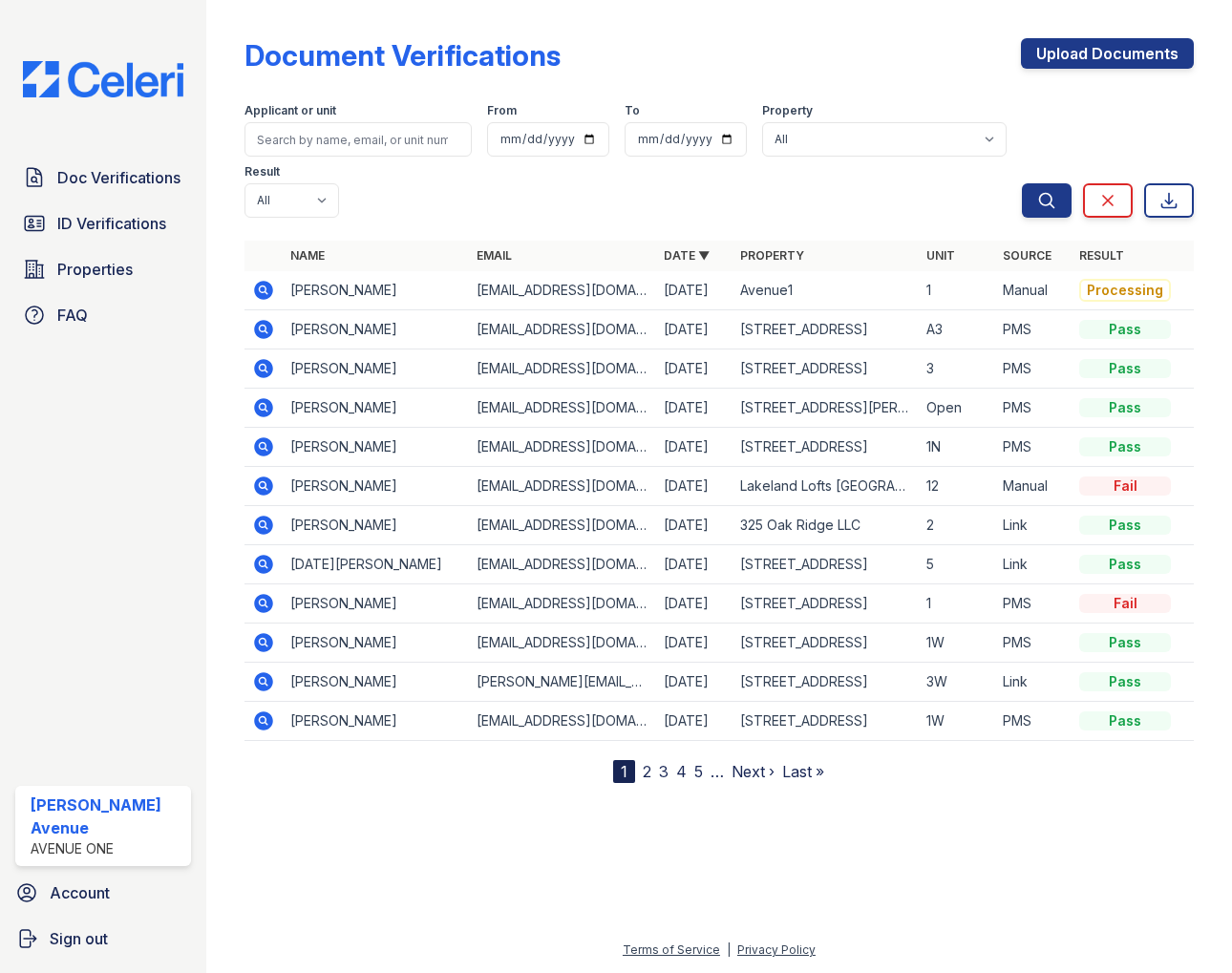
click at [323, 291] on td "[PERSON_NAME]" at bounding box center [375, 290] width 186 height 40
click at [264, 292] on icon at bounding box center [264, 290] width 23 height 23
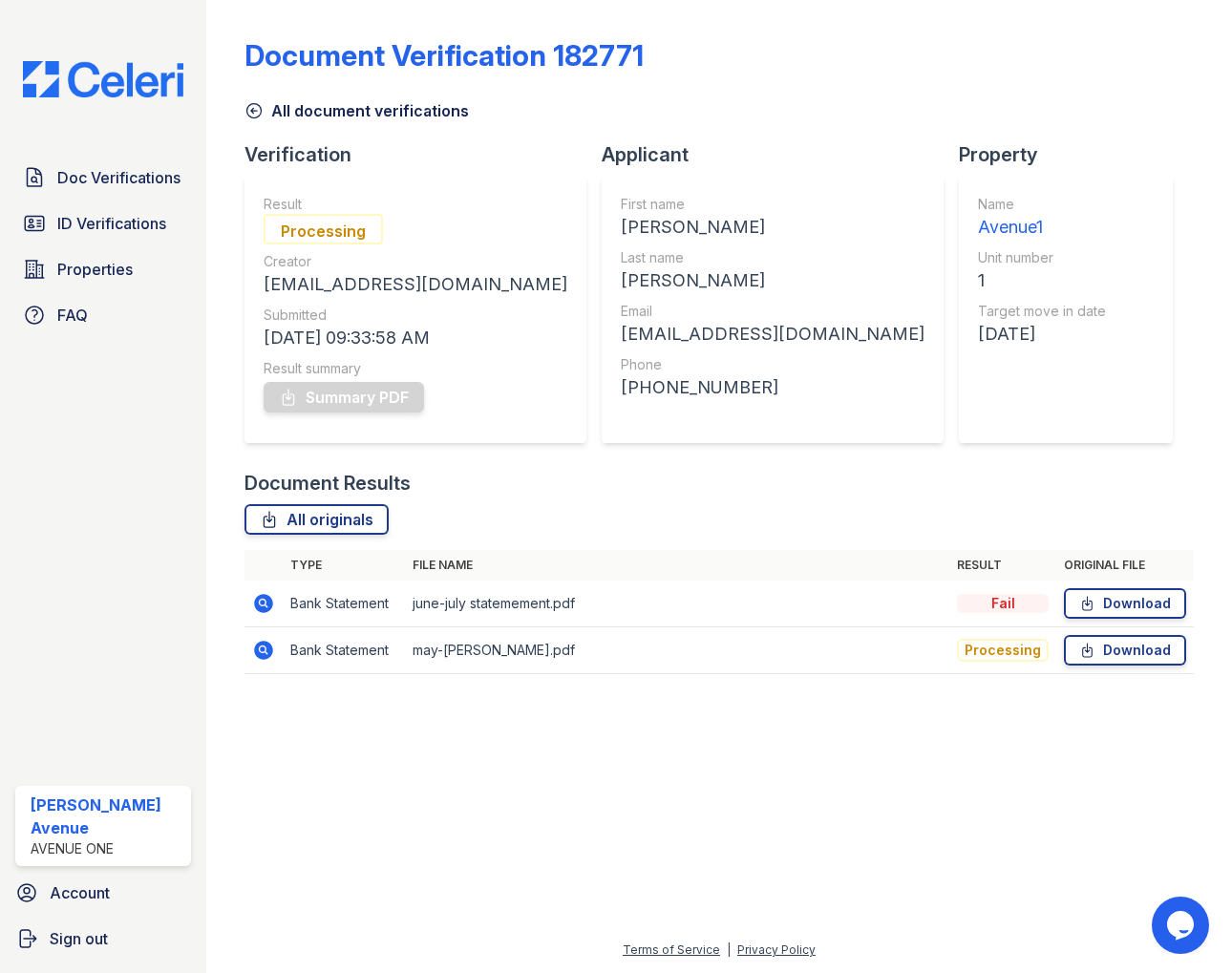
click at [1012, 606] on div "Fail" at bounding box center [1003, 604] width 92 height 19
click at [263, 604] on icon at bounding box center [264, 604] width 23 height 23
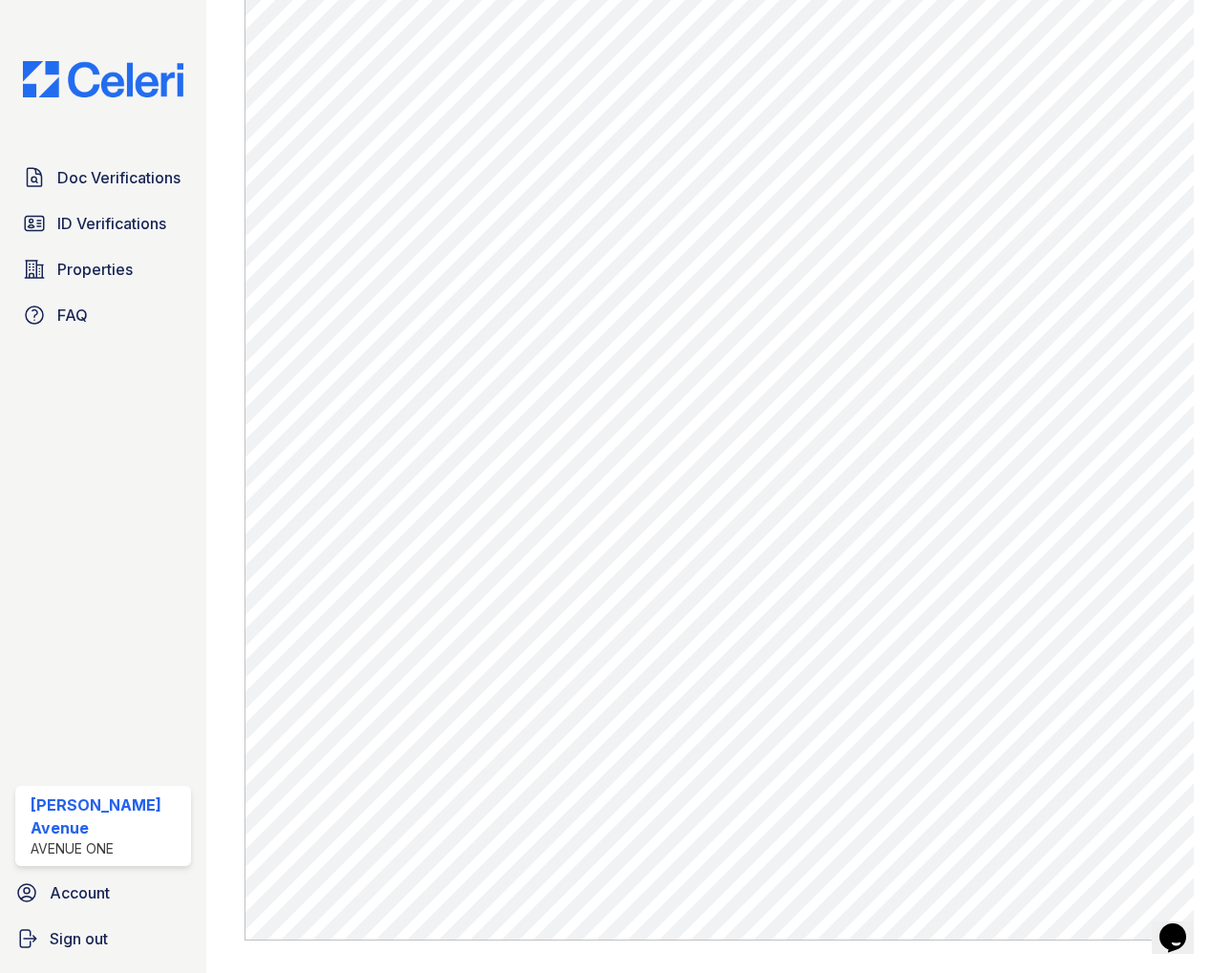
scroll to position [1260, 0]
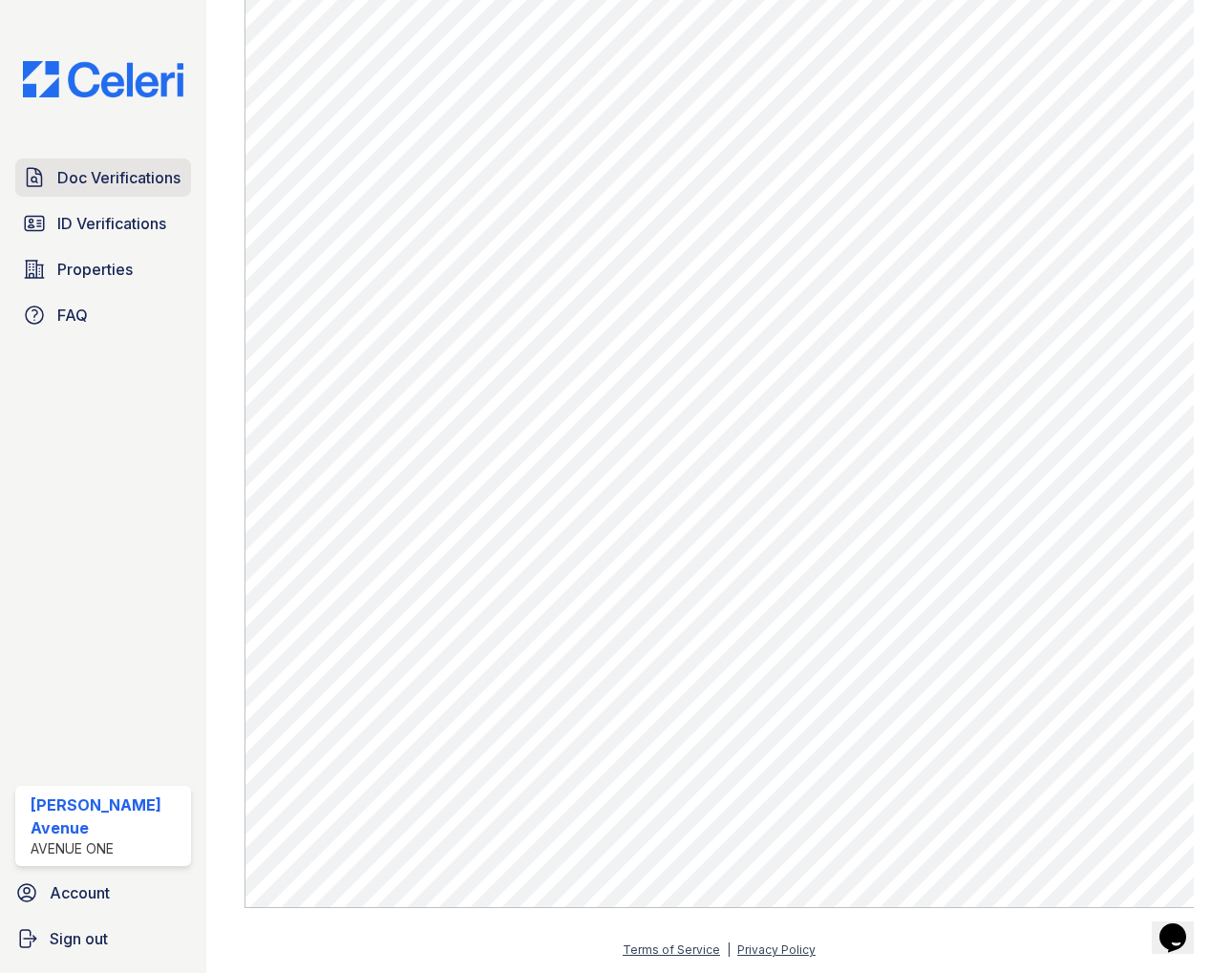
click at [96, 176] on span "Doc Verifications" at bounding box center [119, 177] width 123 height 23
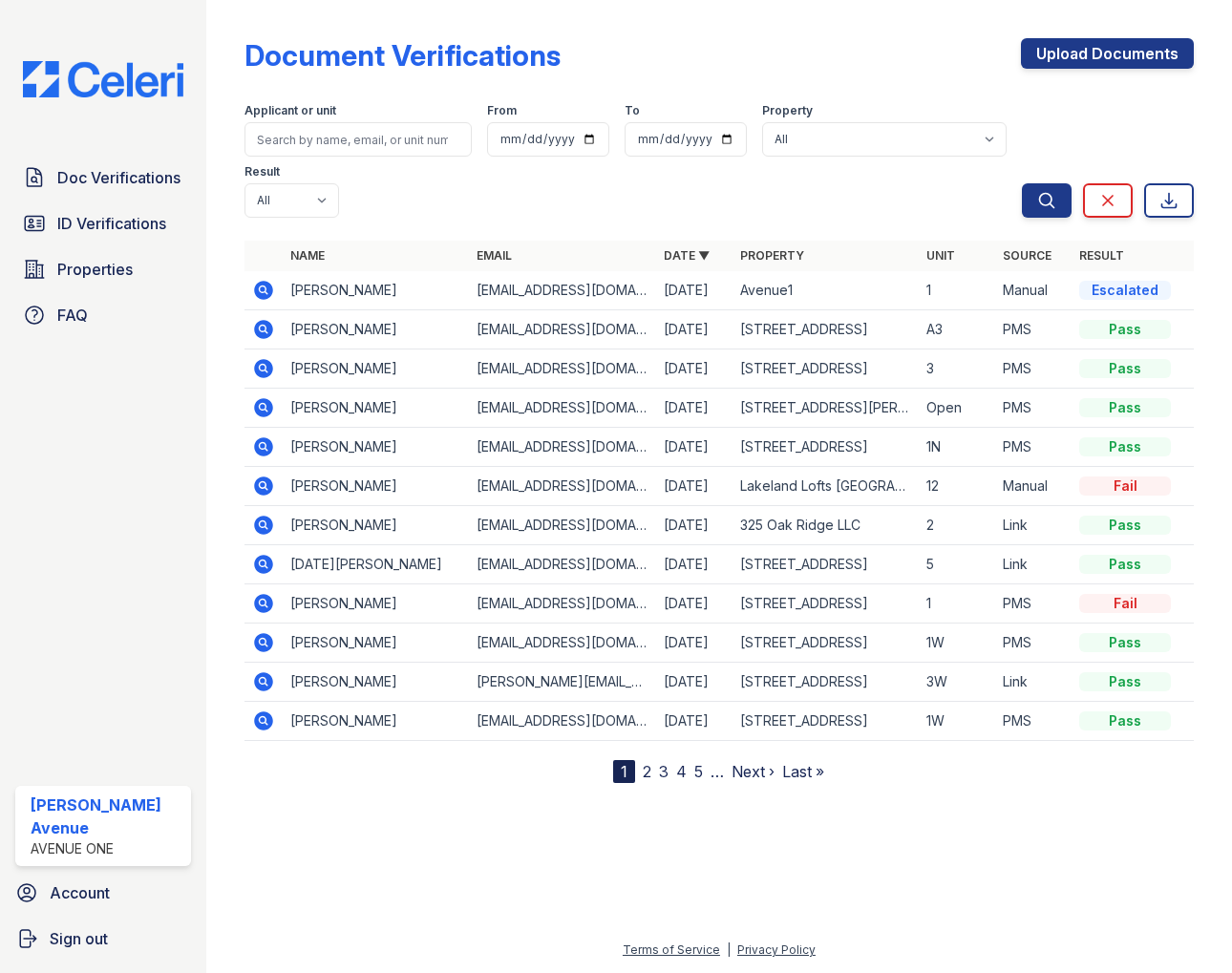
click at [269, 289] on icon at bounding box center [263, 290] width 19 height 19
